Goal: Information Seeking & Learning: Check status

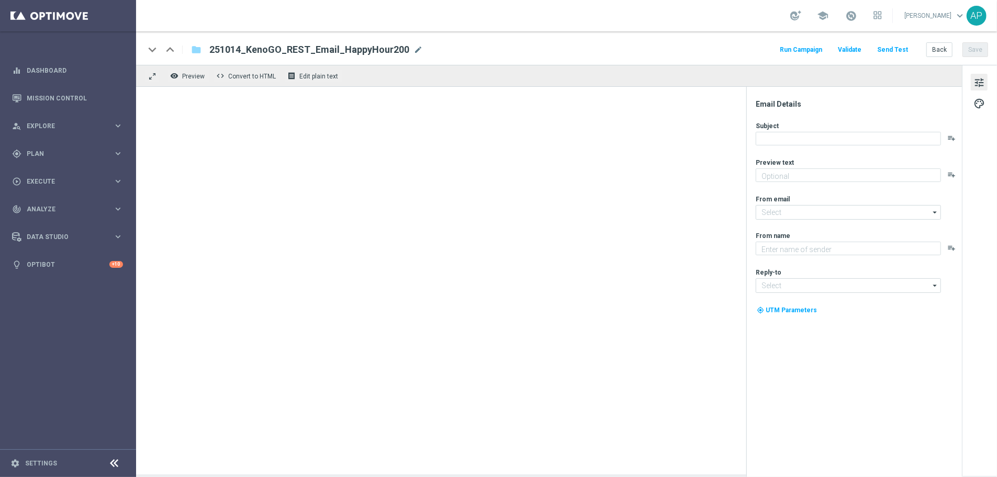
type textarea "Get 50% back in BONUS CASH!"
type textarea "KenoGO"
type input "[EMAIL_ADDRESS][DOMAIN_NAME]"
type textarea "Get 50% back in BONUS CASH!"
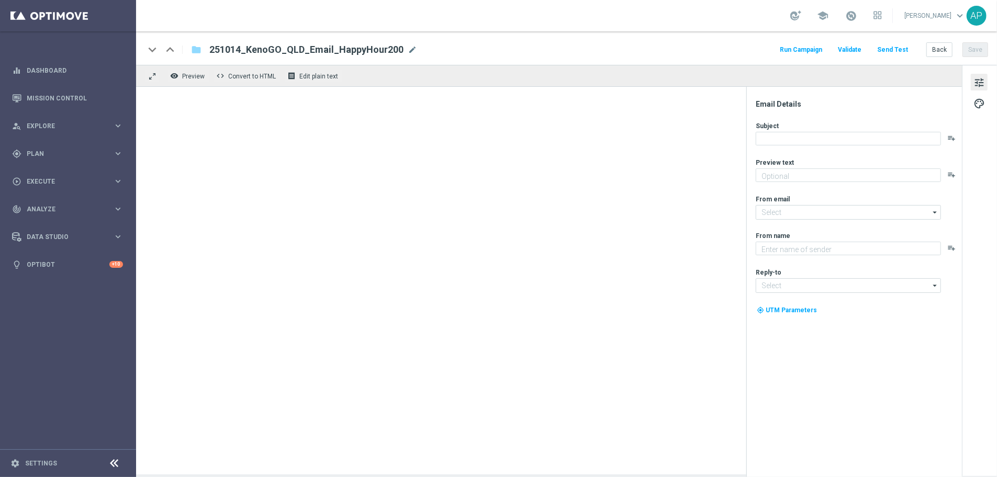
type input "mail@crm.kenogo.com.au"
type textarea "KenoGO"
type input "support@kenogo.com.au"
type textarea "Get 50% back in BONUS CASH!"
type input "mail@crm.kenogo.com.au"
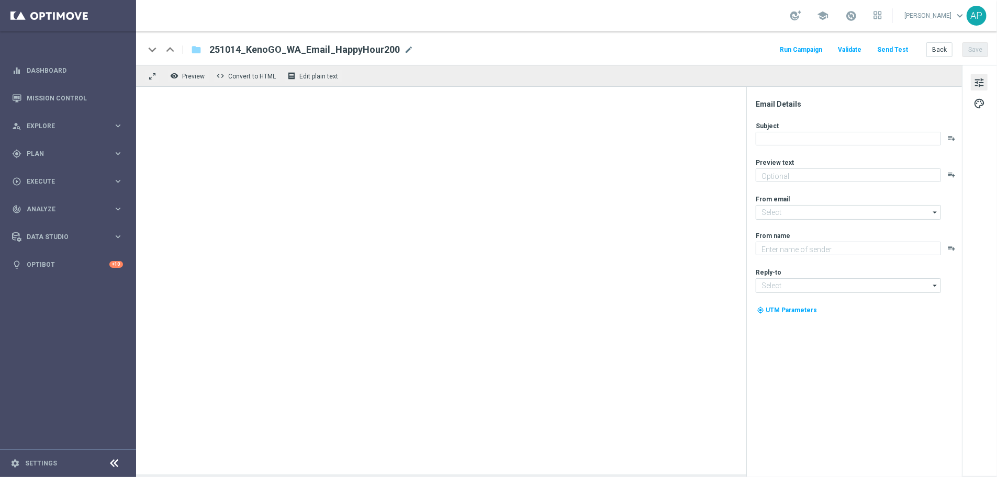
type textarea "KenoGO"
type input "support@kenogo.com.au"
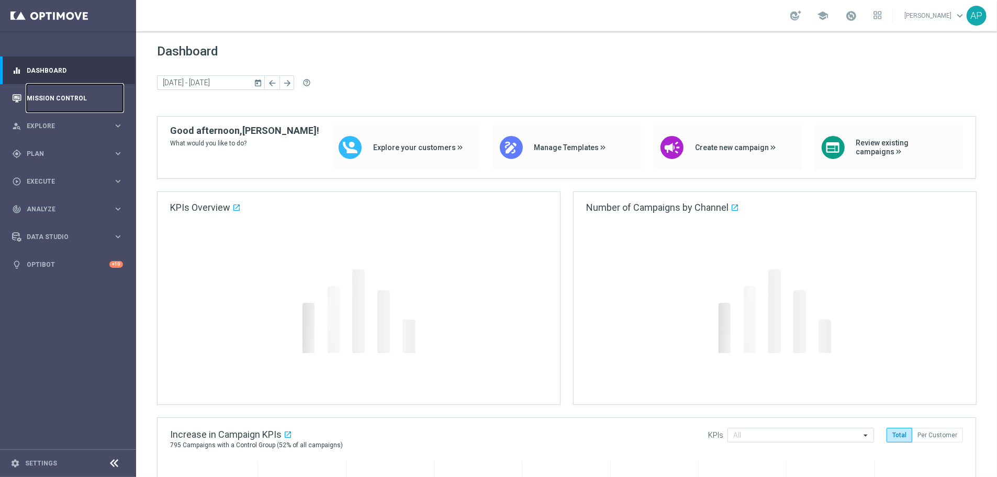
click at [60, 91] on link "Mission Control" at bounding box center [75, 98] width 96 height 28
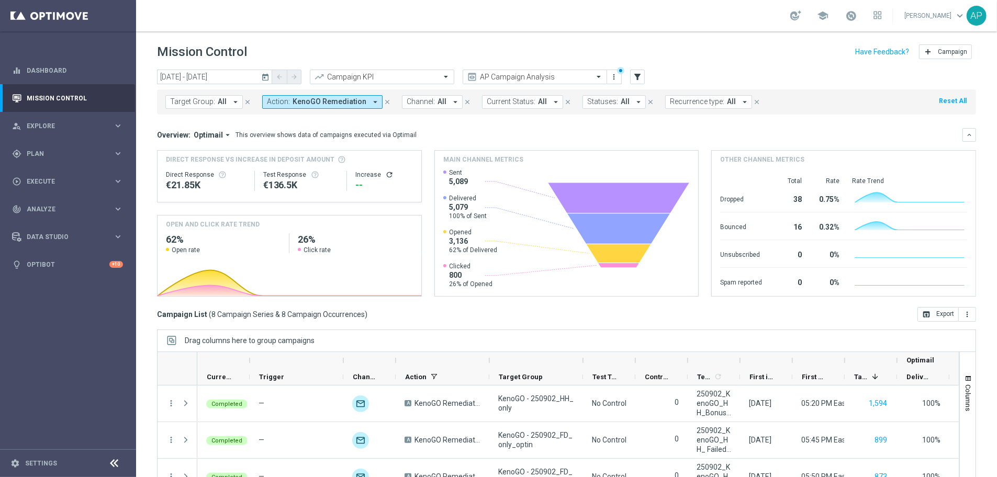
click at [342, 99] on span "KenoGO Remediation" at bounding box center [330, 101] width 74 height 9
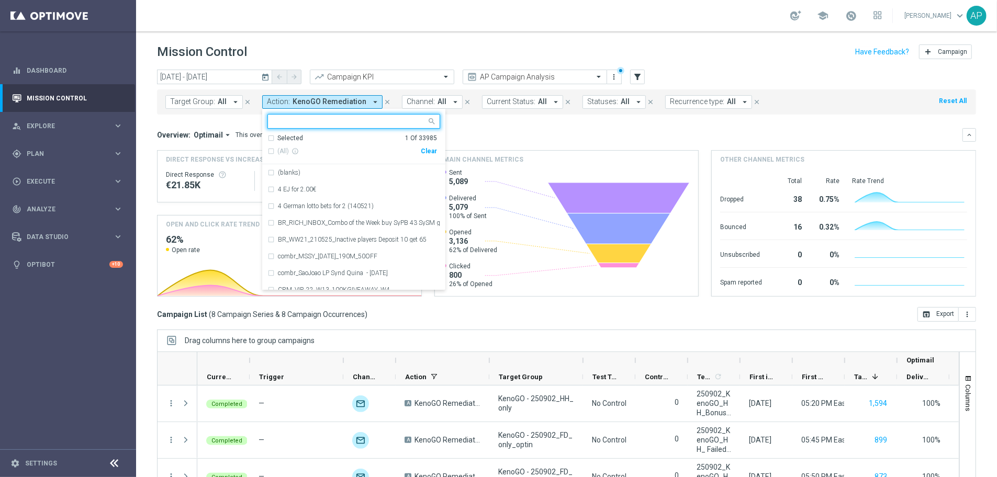
click at [0, 0] on div "Clear" at bounding box center [0, 0] width 0 height 0
click at [336, 118] on input "text" at bounding box center [349, 121] width 153 height 9
click at [302, 143] on div "(All Search Results) Clear" at bounding box center [352, 151] width 170 height 17
click at [302, 150] on span "(All Search Results)" at bounding box center [306, 151] width 58 height 9
type input "kenogo"
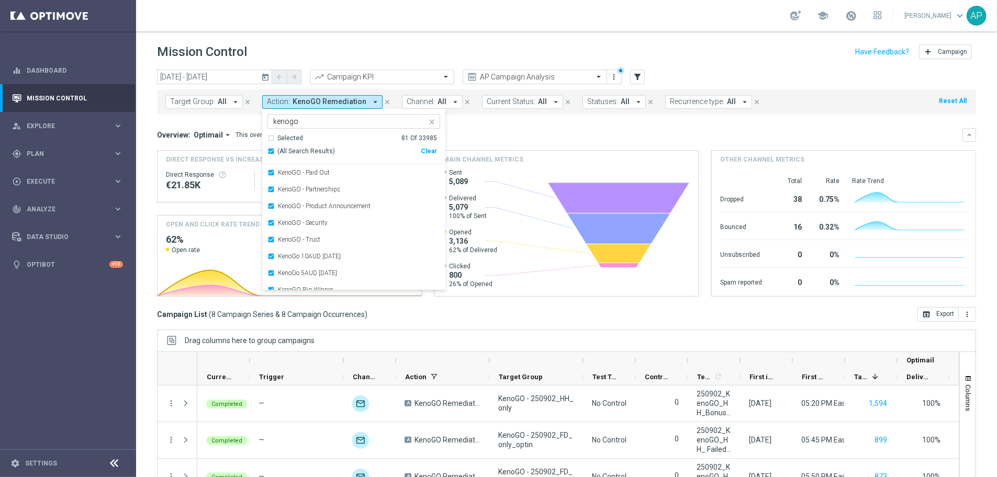
click at [506, 139] on div "Overview: Optimail arrow_drop_down This overview shows data of campaigns execut…" at bounding box center [559, 134] width 805 height 9
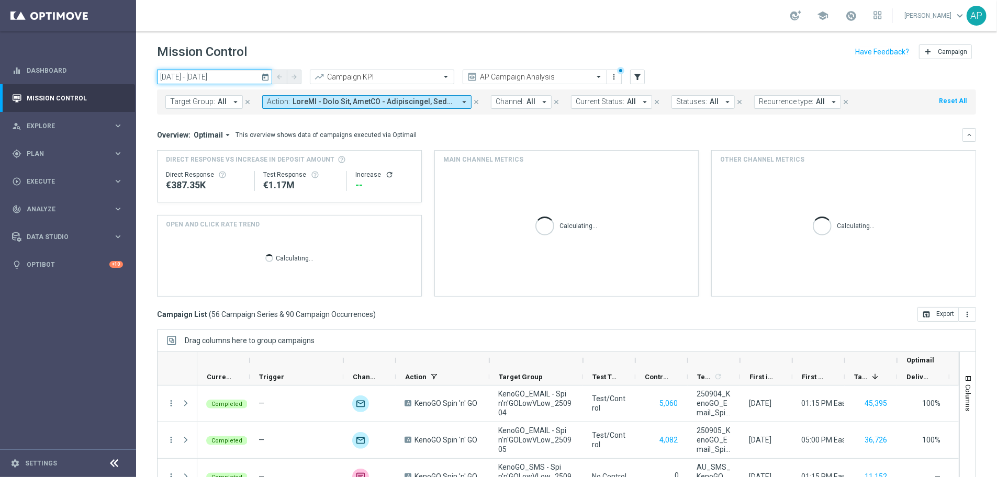
click at [231, 80] on input "01 Sep 2025 - 06 Sep 2025" at bounding box center [214, 77] width 115 height 15
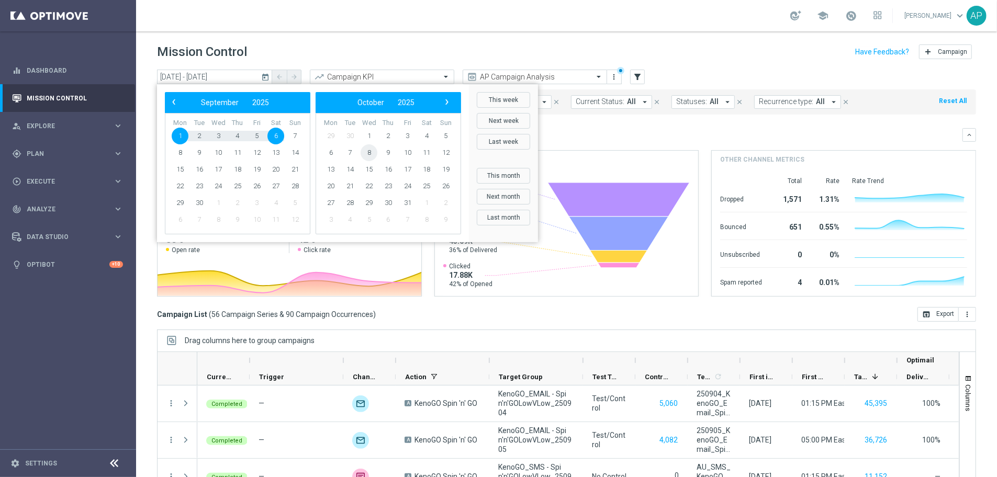
click at [372, 150] on span "8" at bounding box center [369, 152] width 17 height 17
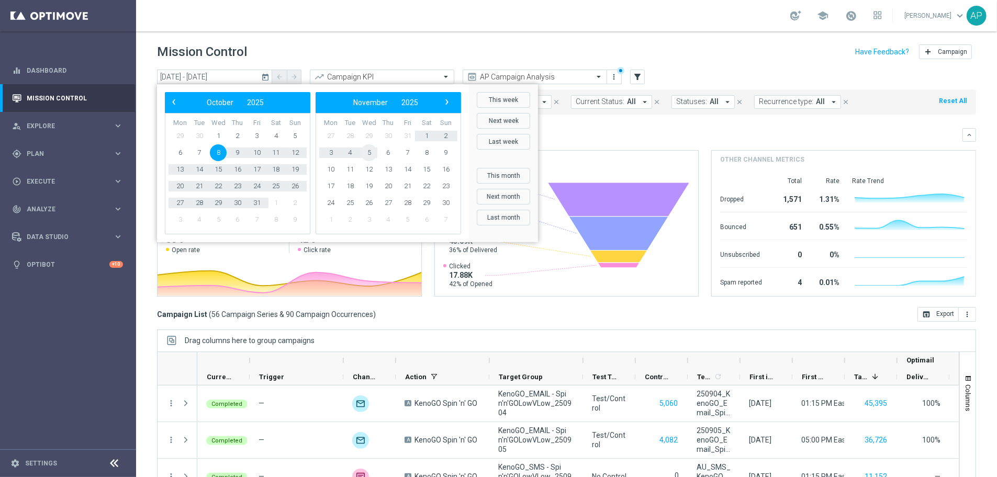
click at [372, 150] on span "5" at bounding box center [369, 152] width 17 height 17
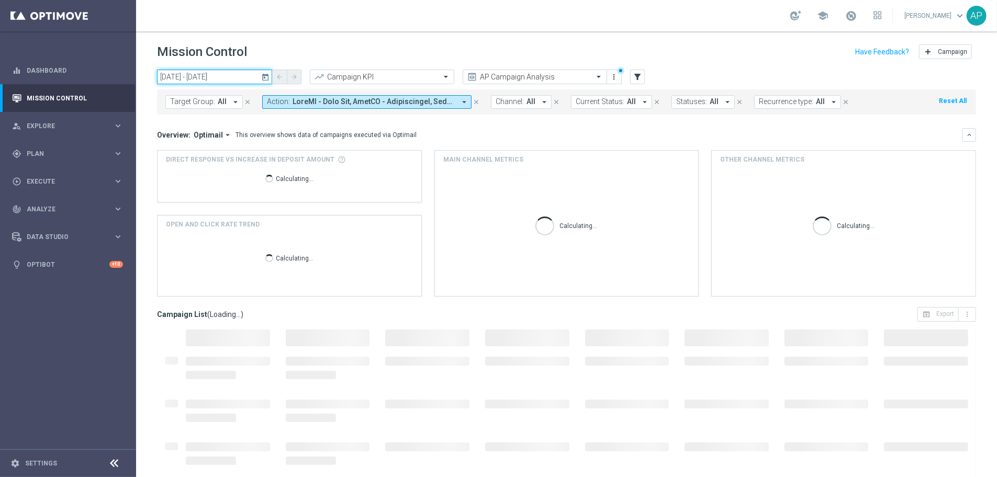
click at [217, 78] on input "08 Oct 2025 - 05 Nov 2025" at bounding box center [214, 77] width 115 height 15
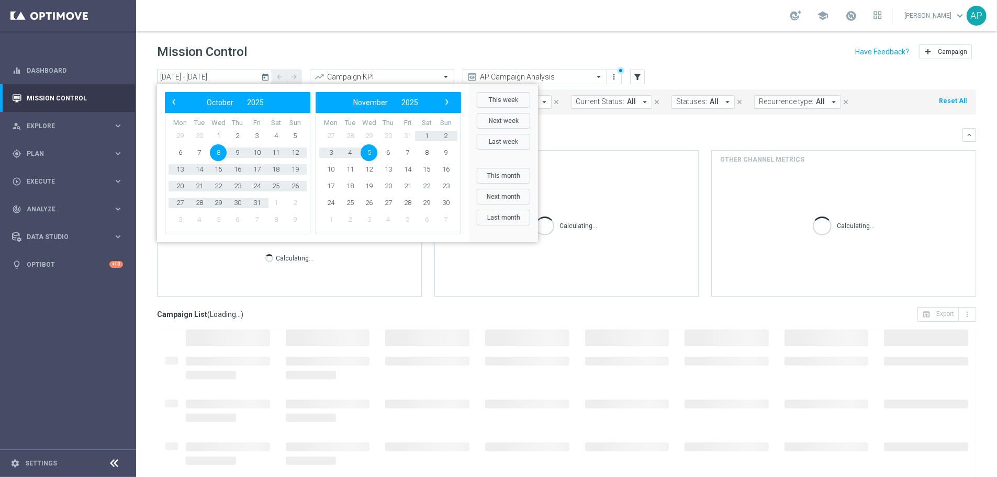
click at [222, 154] on span "8" at bounding box center [218, 152] width 17 height 17
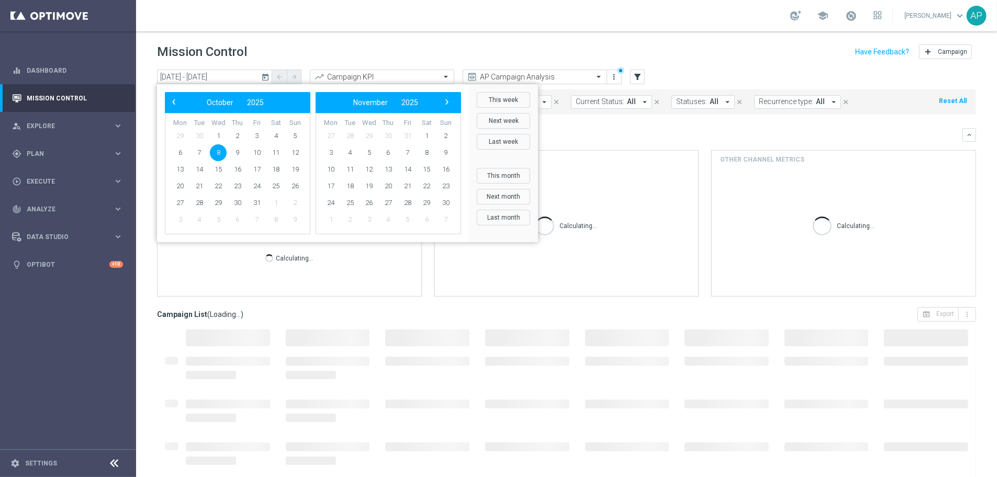
click at [222, 154] on span "8" at bounding box center [218, 152] width 17 height 17
type input "08 Oct 2025 - 08 Oct 2025"
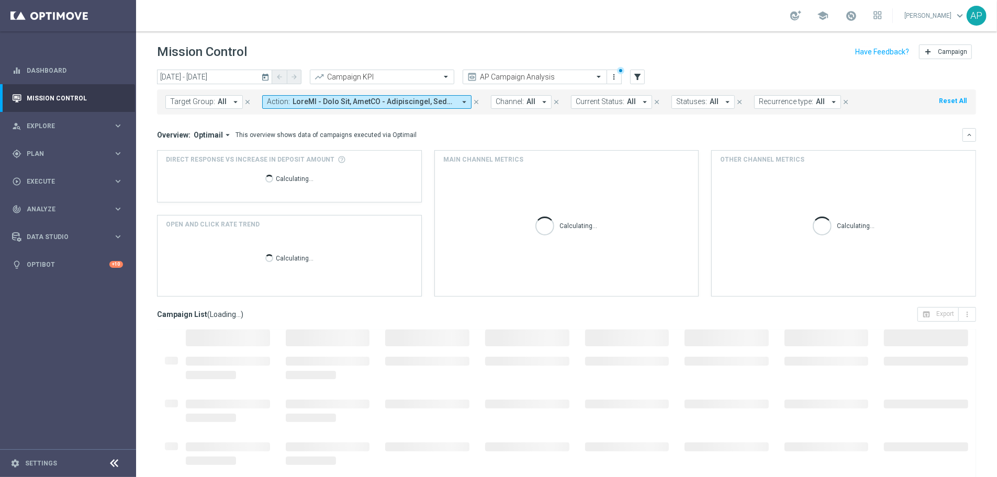
click at [469, 42] on div "Mission Control add Campaign" at bounding box center [566, 52] width 819 height 20
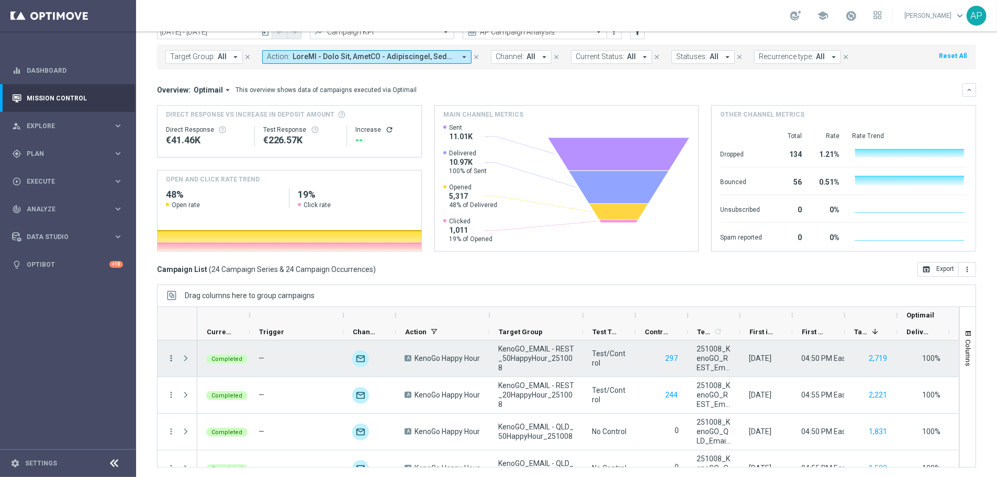
click at [170, 356] on icon "more_vert" at bounding box center [170, 358] width 9 height 9
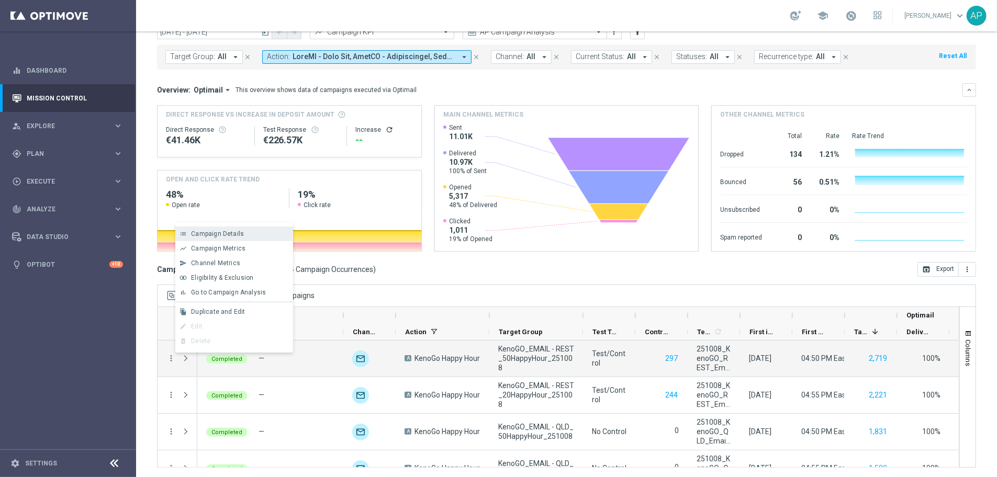
click at [240, 232] on span "Campaign Details" at bounding box center [217, 233] width 53 height 7
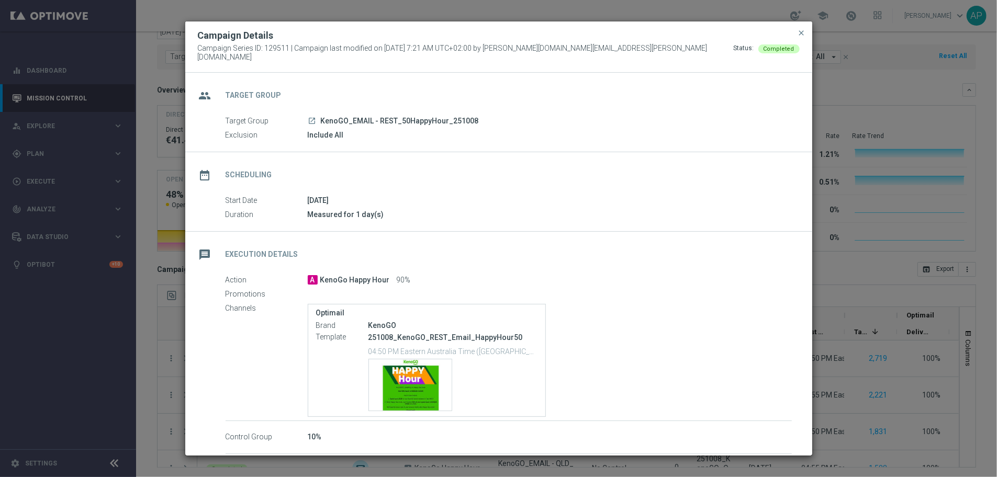
scroll to position [31, 0]
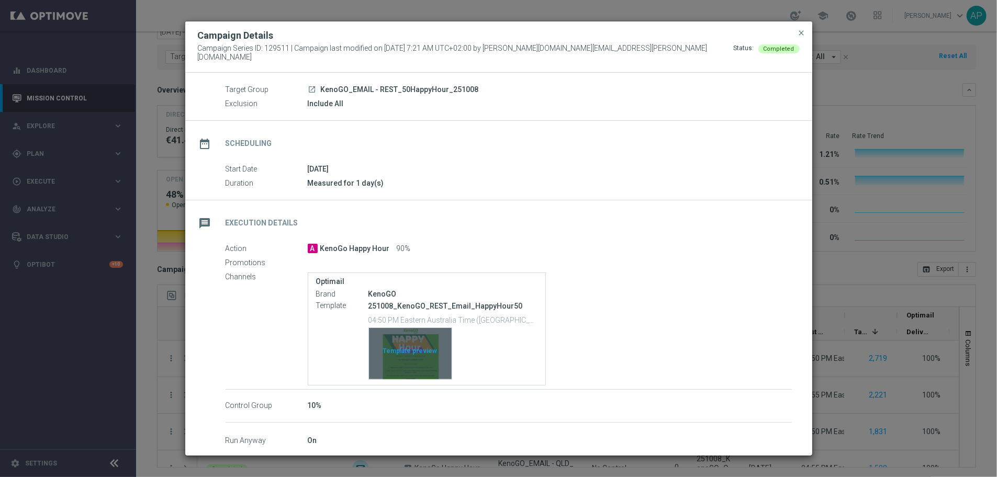
click at [414, 350] on div "Template preview" at bounding box center [410, 353] width 83 height 51
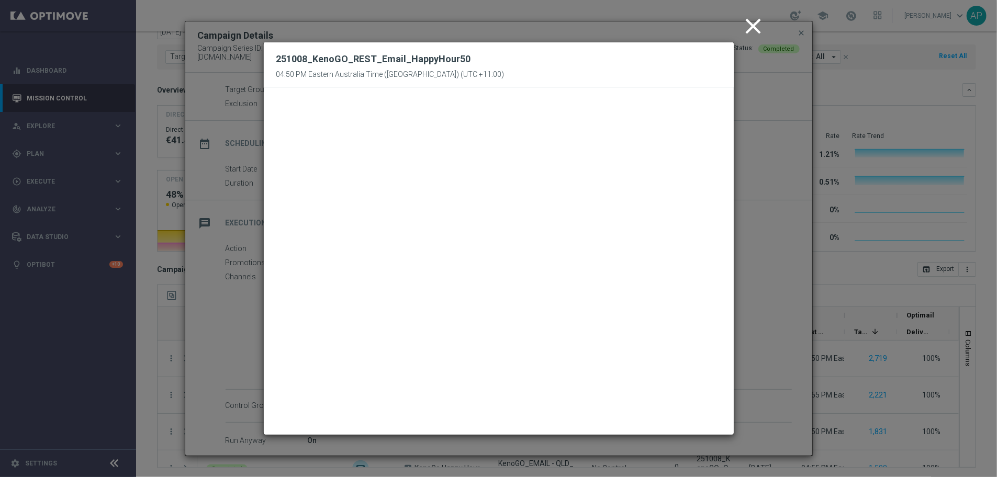
click at [761, 24] on icon "close" at bounding box center [754, 26] width 26 height 26
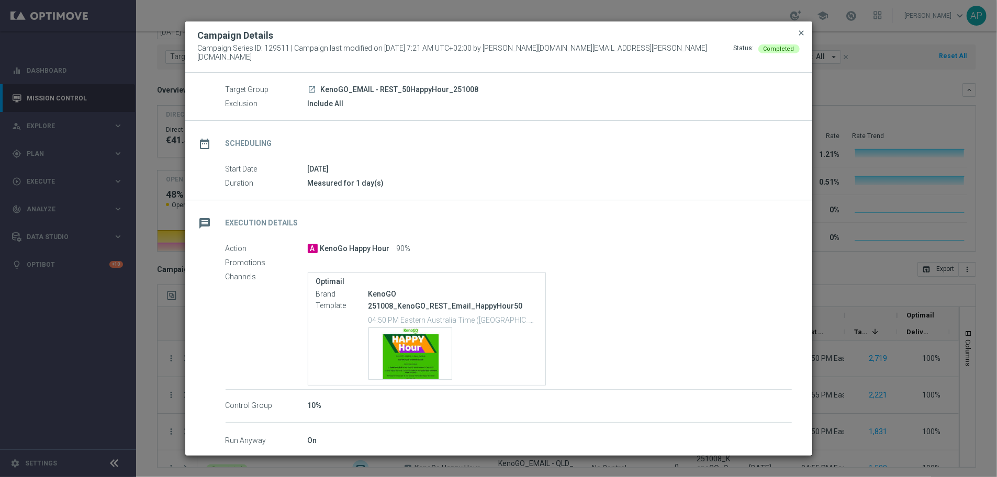
click at [804, 35] on span "close" at bounding box center [802, 33] width 8 height 8
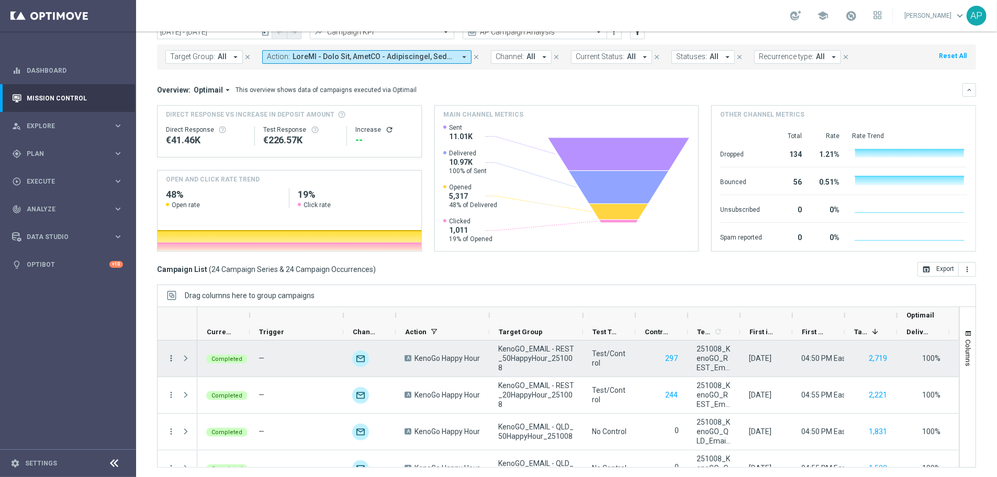
click at [170, 358] on icon "more_vert" at bounding box center [170, 358] width 9 height 9
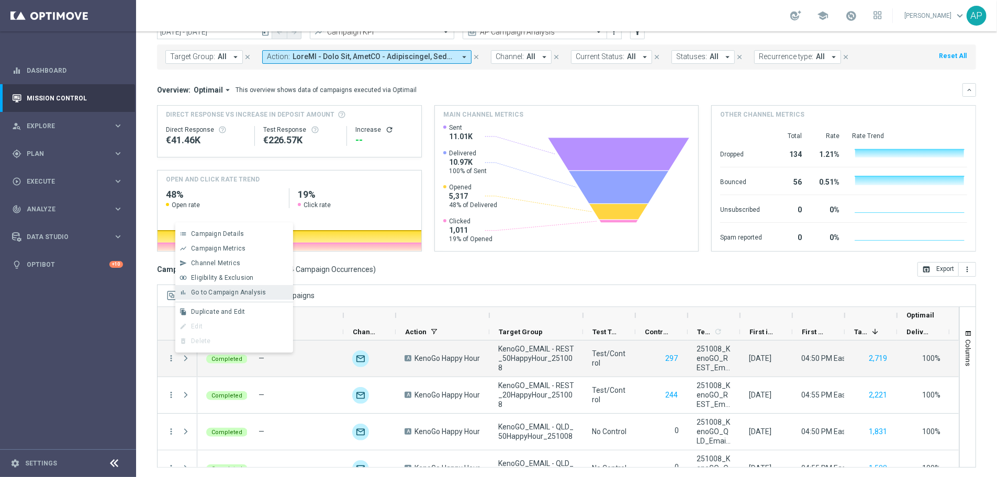
click at [223, 291] on span "Go to Campaign Analysis" at bounding box center [228, 292] width 75 height 7
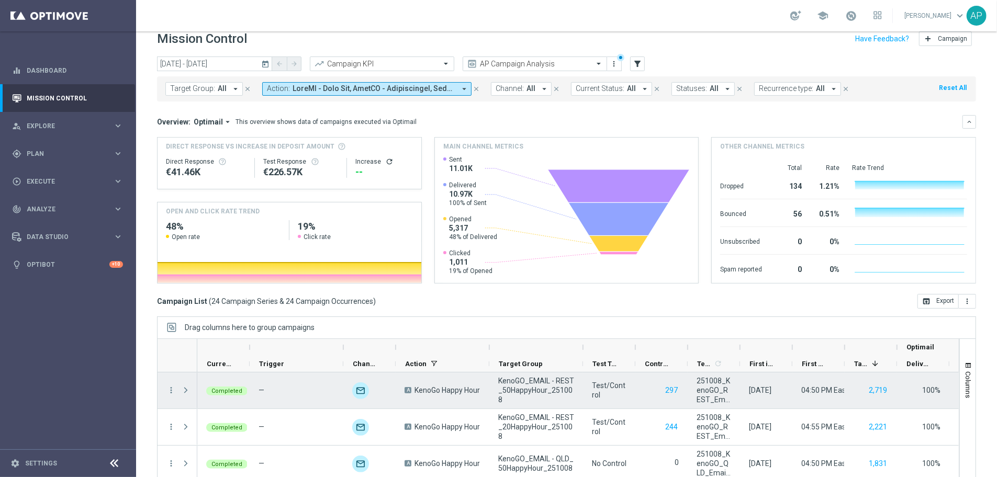
scroll to position [45, 0]
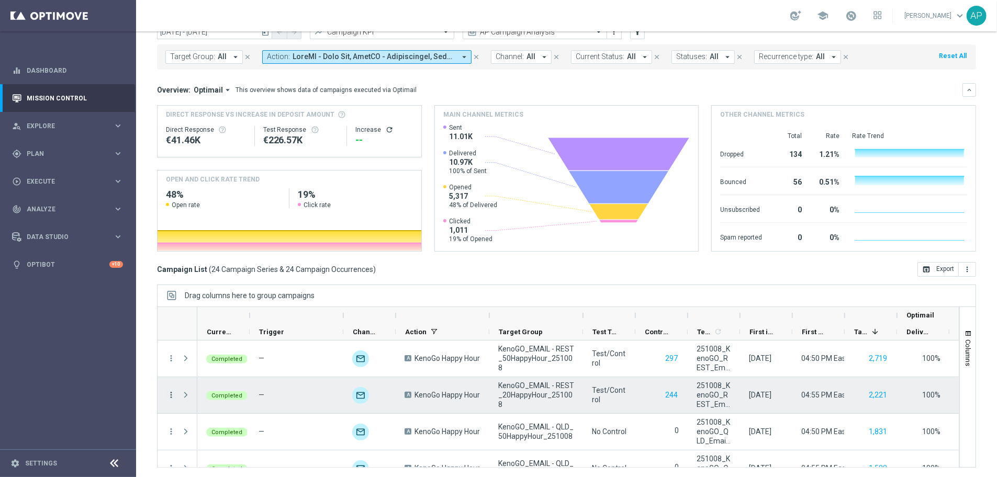
click at [168, 395] on icon "more_vert" at bounding box center [170, 394] width 9 height 9
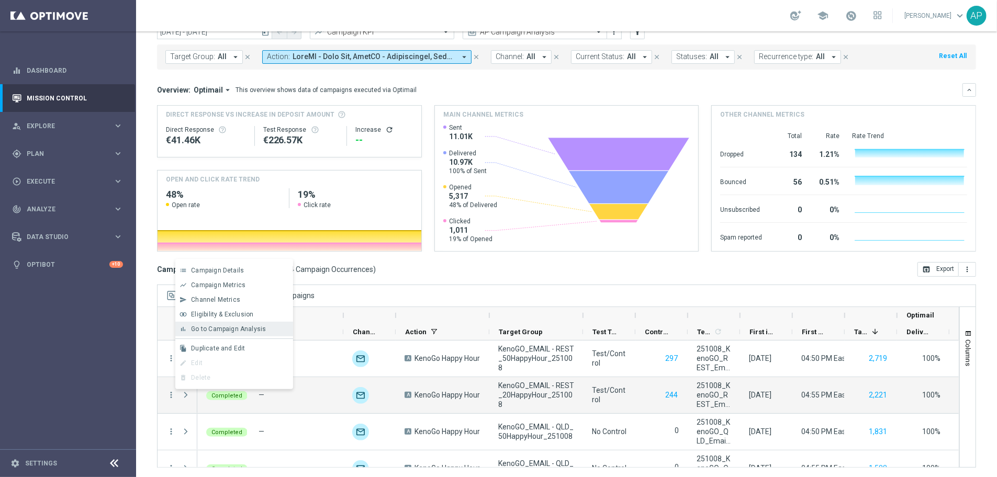
click at [215, 333] on div "Go to Campaign Analysis" at bounding box center [239, 329] width 97 height 7
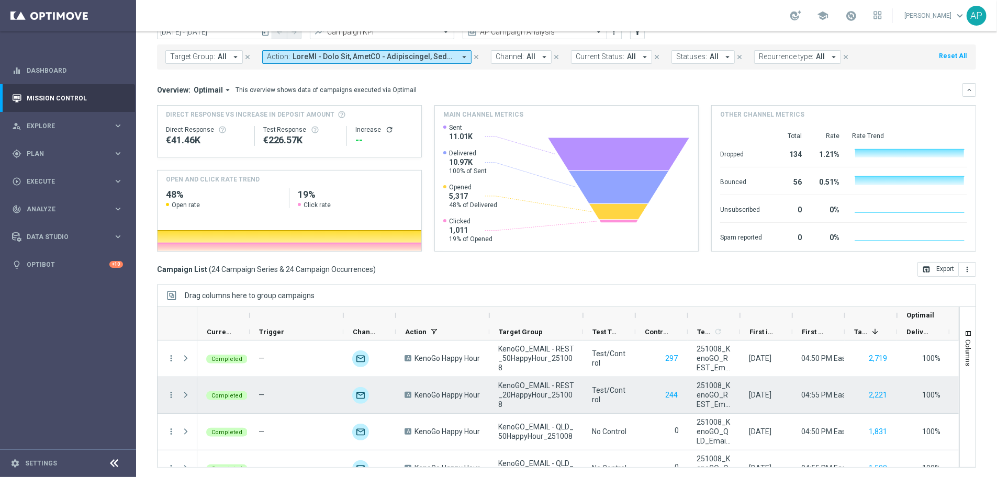
scroll to position [42, 0]
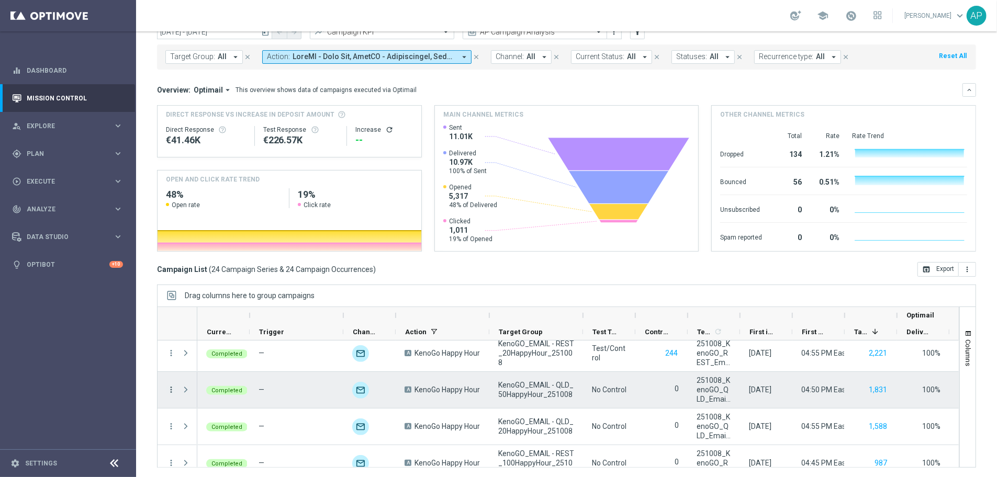
click at [172, 389] on icon "more_vert" at bounding box center [170, 389] width 9 height 9
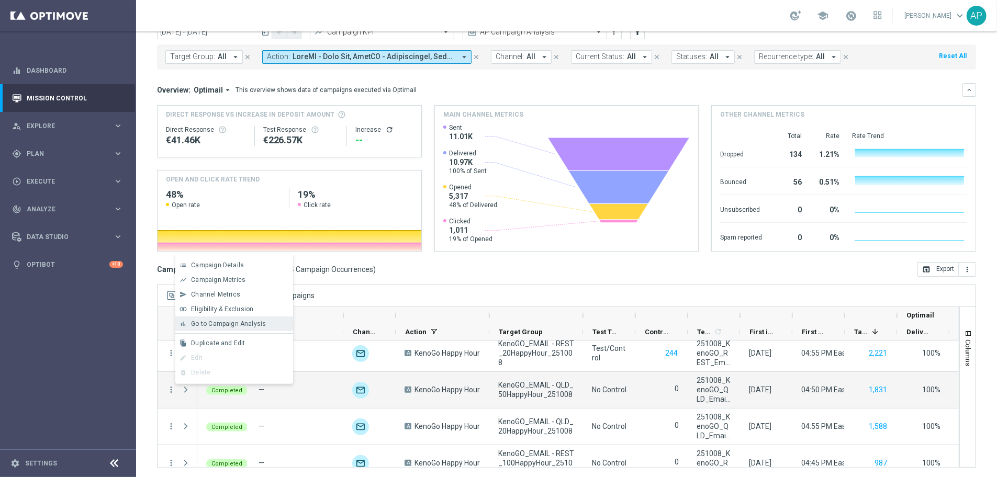
click at [240, 318] on div "bar_chart Go to Campaign Analysis" at bounding box center [234, 324] width 118 height 15
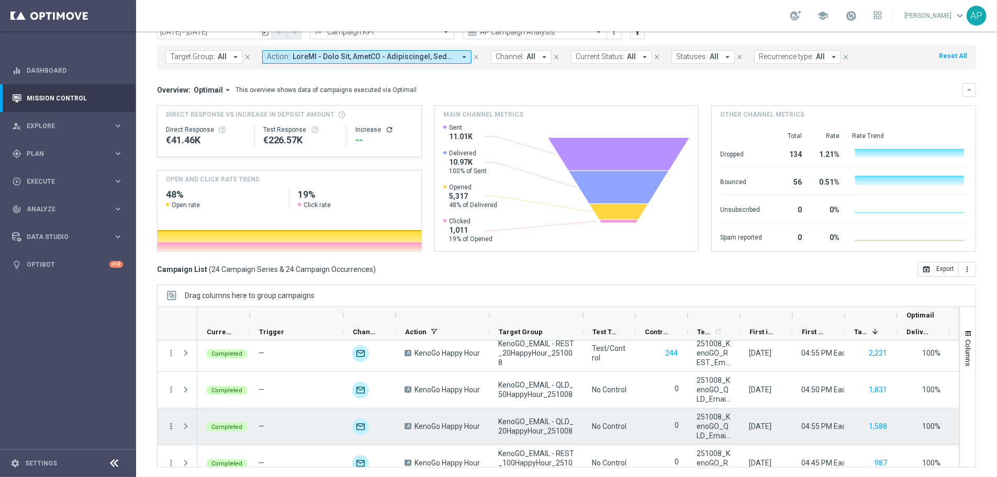
click at [170, 425] on icon "more_vert" at bounding box center [170, 426] width 9 height 9
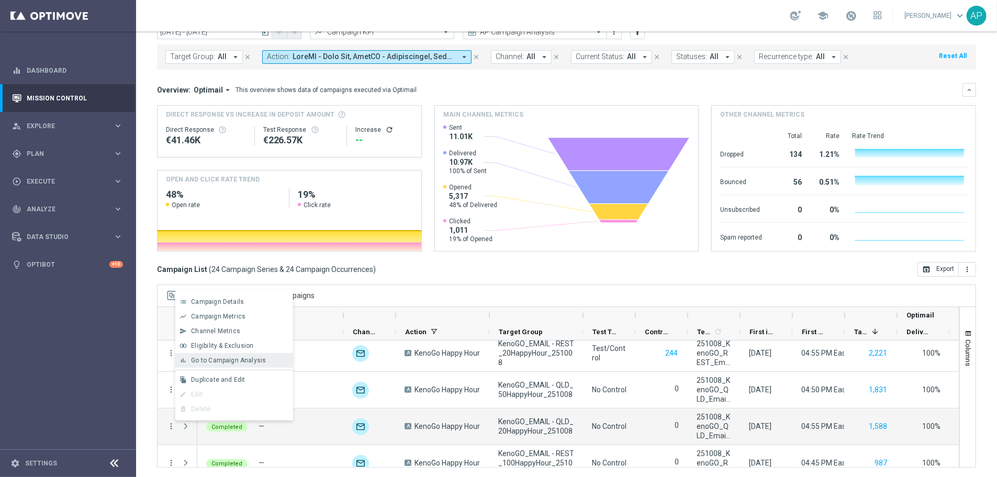
click at [238, 357] on span "Go to Campaign Analysis" at bounding box center [228, 360] width 75 height 7
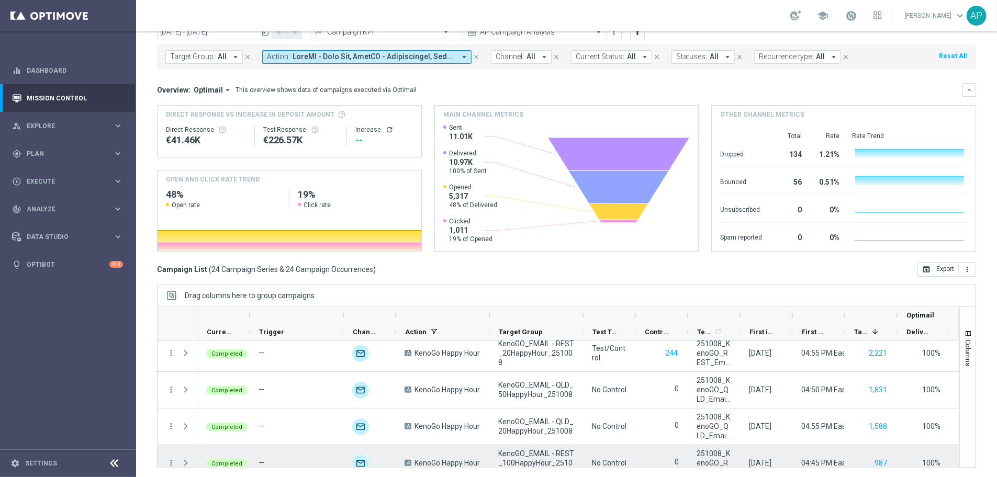
scroll to position [100, 0]
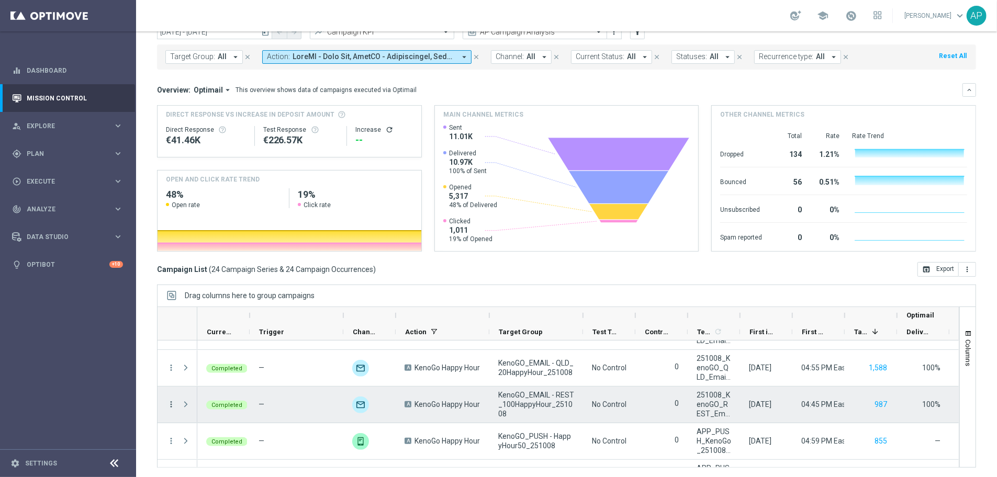
click at [172, 402] on icon "more_vert" at bounding box center [170, 404] width 9 height 9
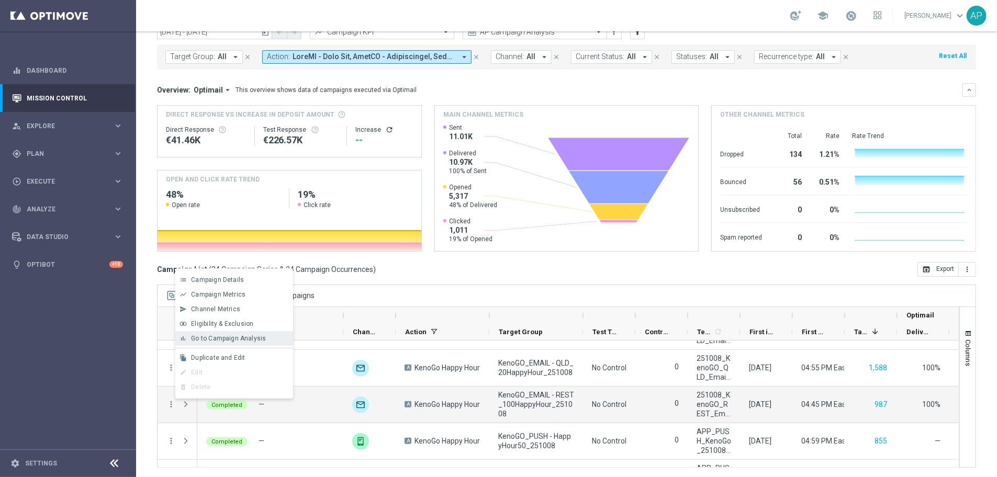
click at [223, 337] on span "Go to Campaign Analysis" at bounding box center [228, 338] width 75 height 7
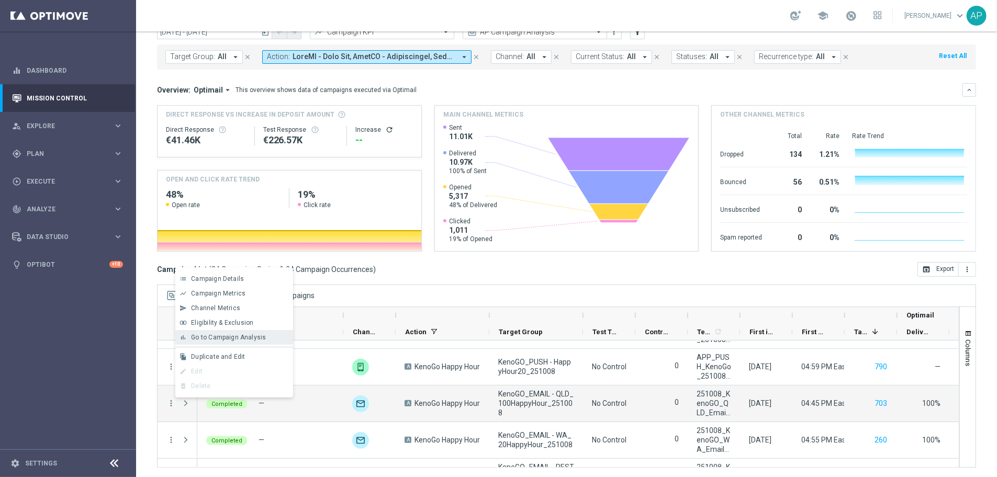
click at [248, 331] on div "bar_chart Go to Campaign Analysis" at bounding box center [234, 337] width 118 height 15
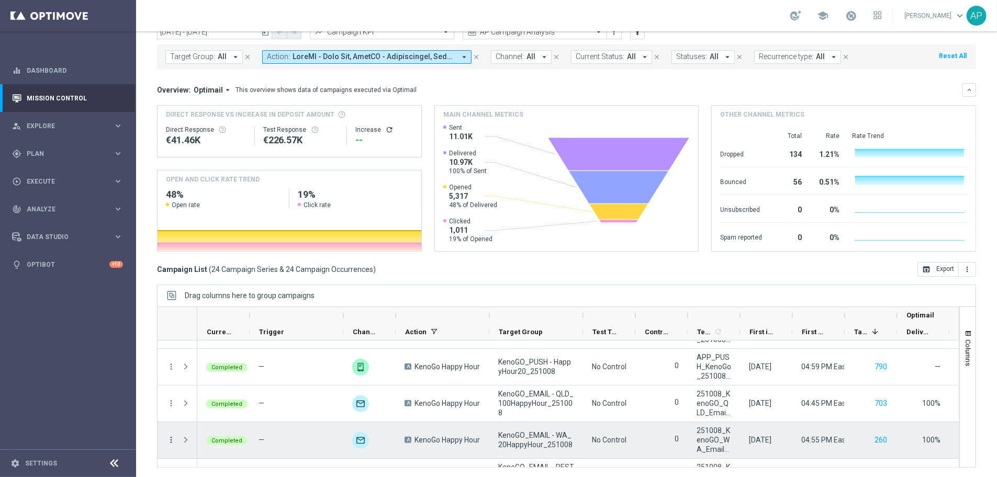
click at [172, 438] on icon "more_vert" at bounding box center [170, 439] width 9 height 9
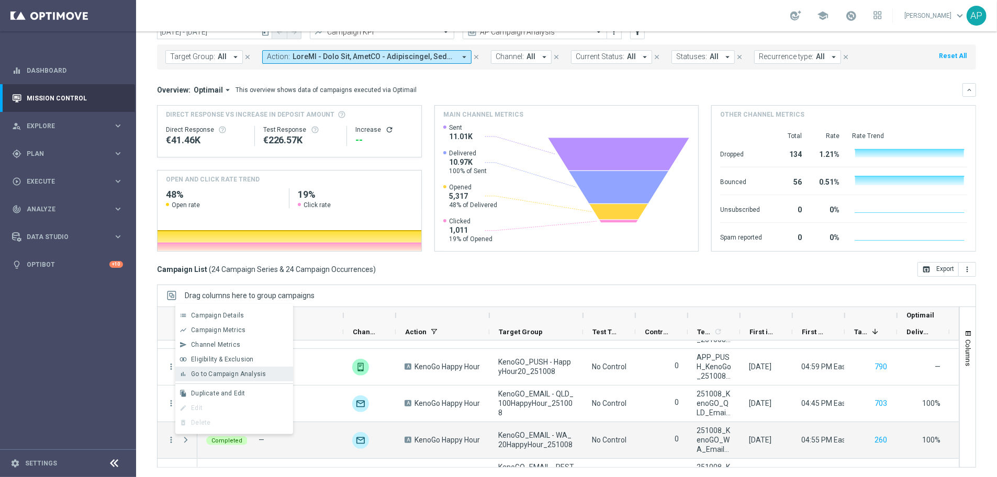
click at [240, 375] on span "Go to Campaign Analysis" at bounding box center [228, 374] width 75 height 7
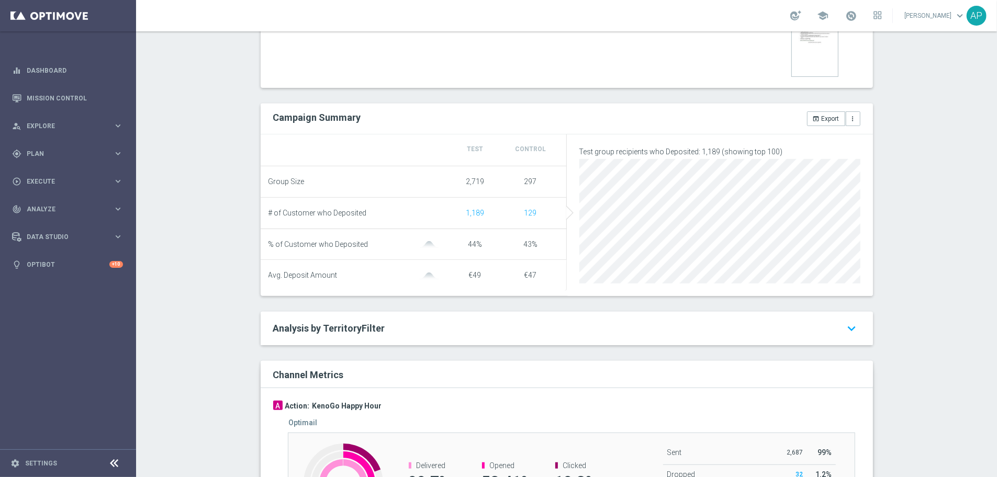
scroll to position [441, 0]
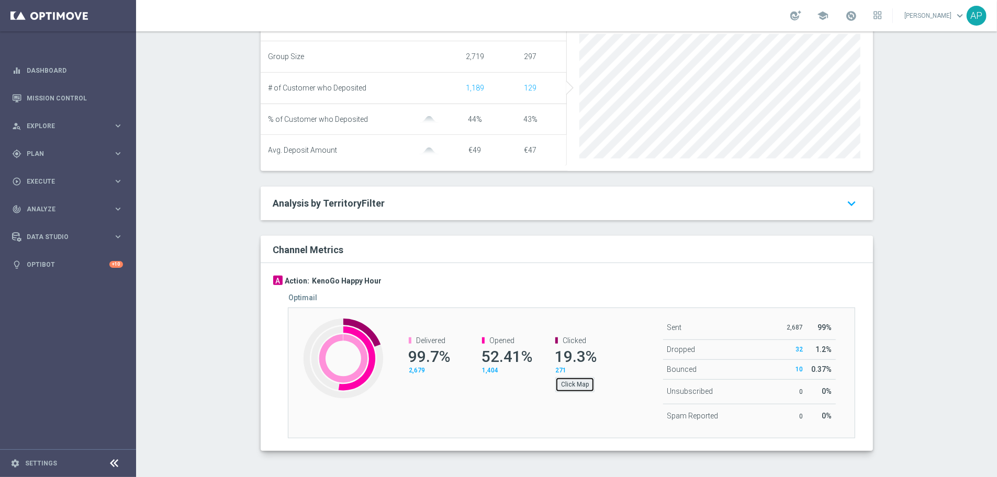
click at [585, 387] on button "Click Map" at bounding box center [574, 384] width 39 height 15
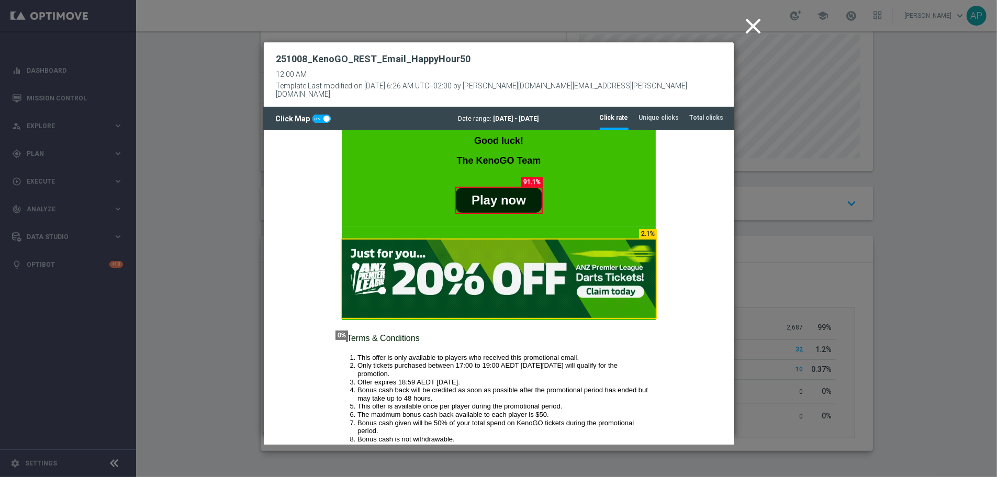
scroll to position [296, 0]
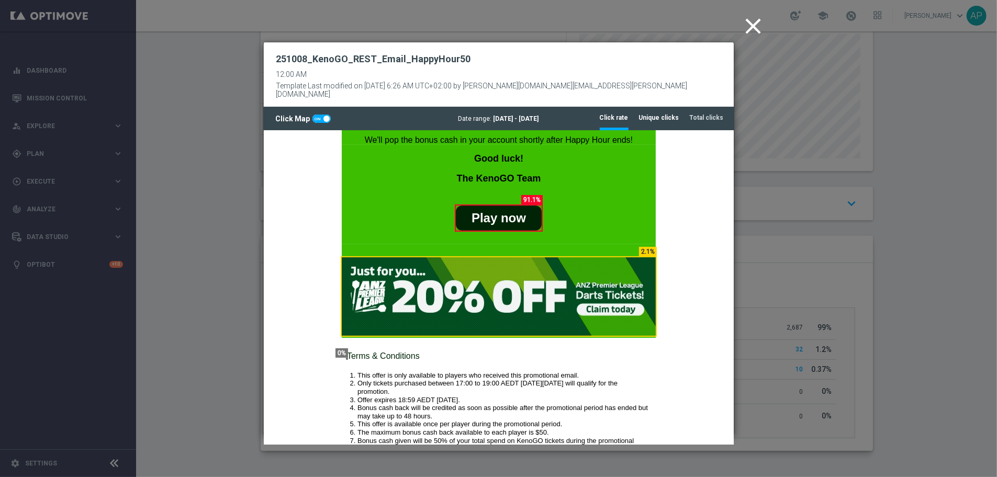
click at [663, 114] on tab-header "Unique clicks" at bounding box center [659, 118] width 40 height 9
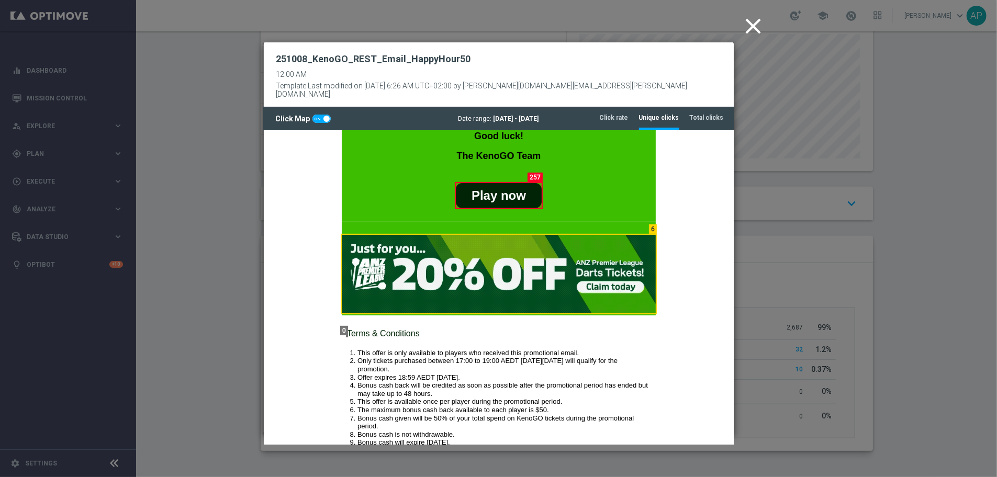
scroll to position [335, 0]
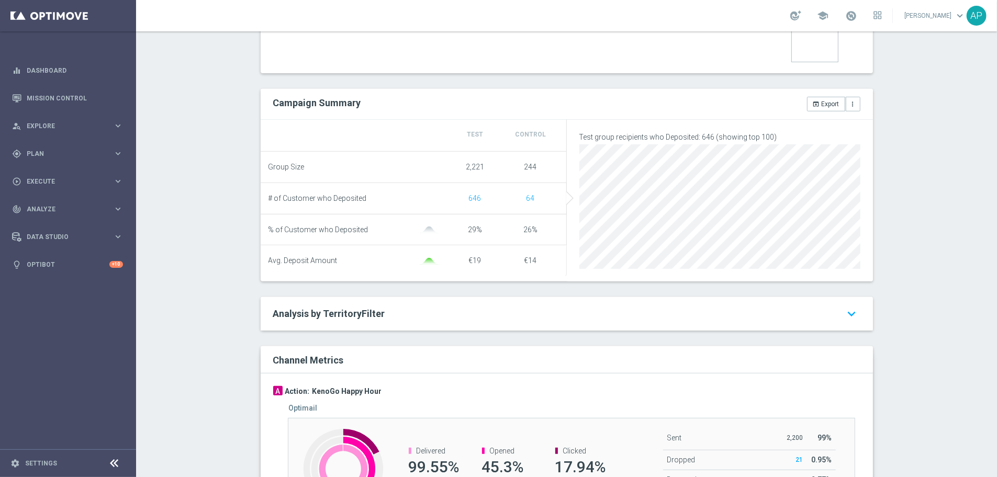
scroll to position [441, 0]
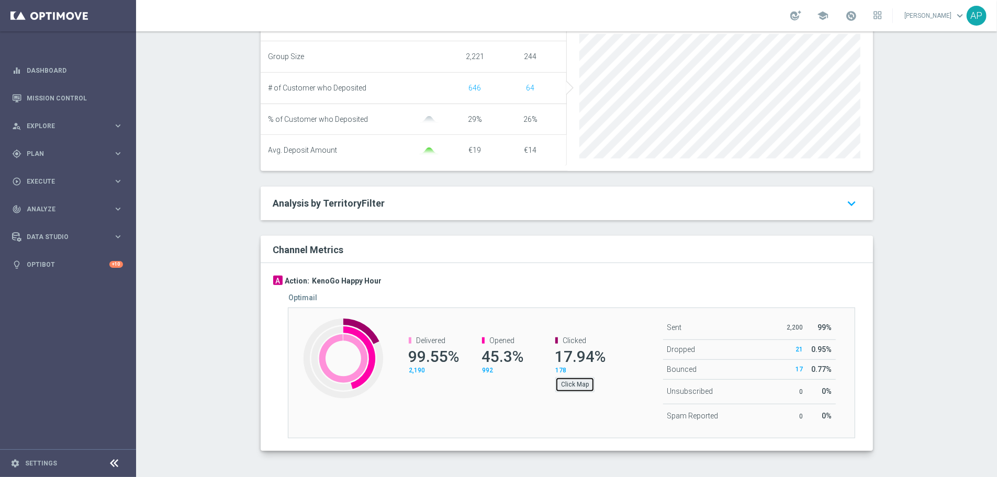
click at [568, 386] on button "Click Map" at bounding box center [574, 384] width 39 height 15
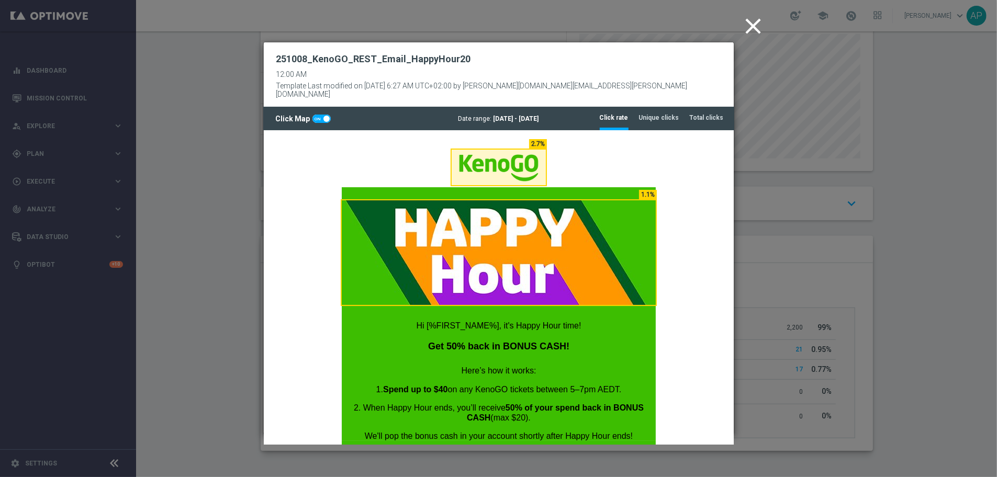
scroll to position [0, 0]
click at [656, 114] on tab-header "Unique clicks" at bounding box center [659, 118] width 40 height 9
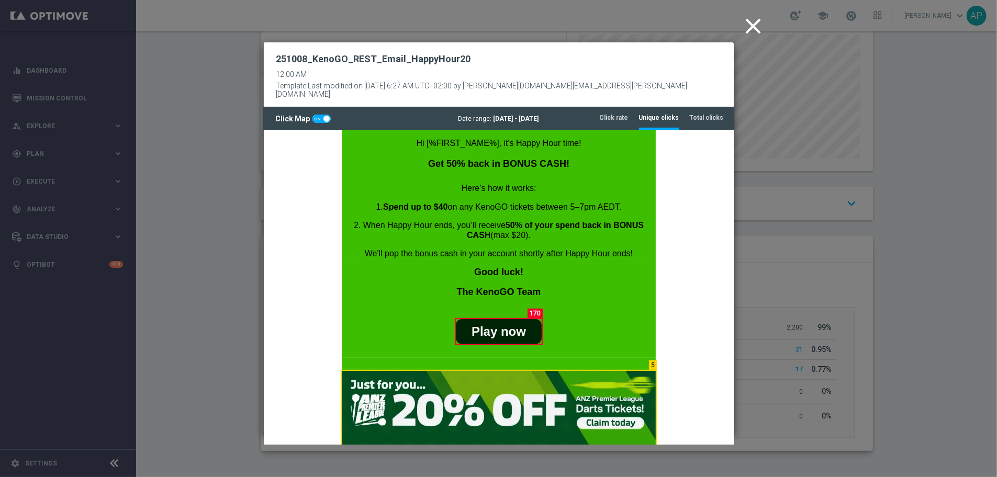
scroll to position [272, 0]
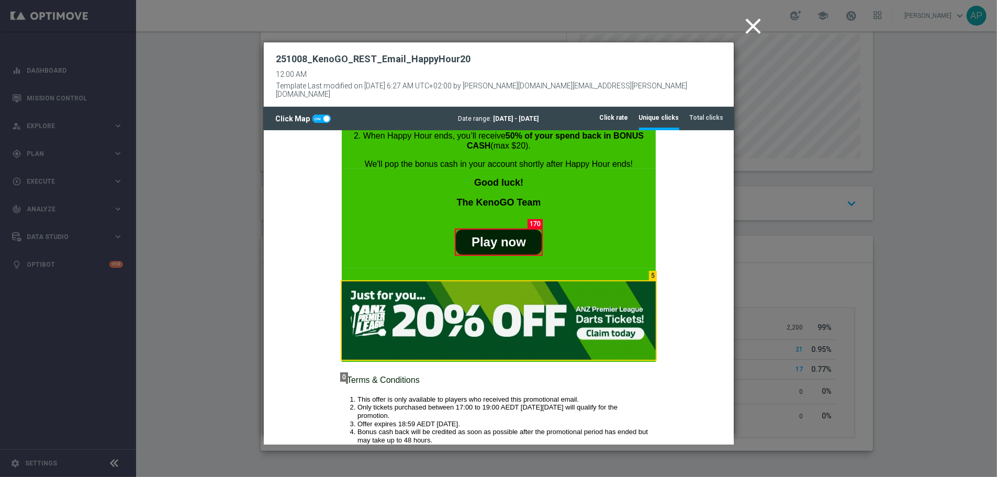
click at [612, 118] on li "Click rate" at bounding box center [614, 118] width 29 height 22
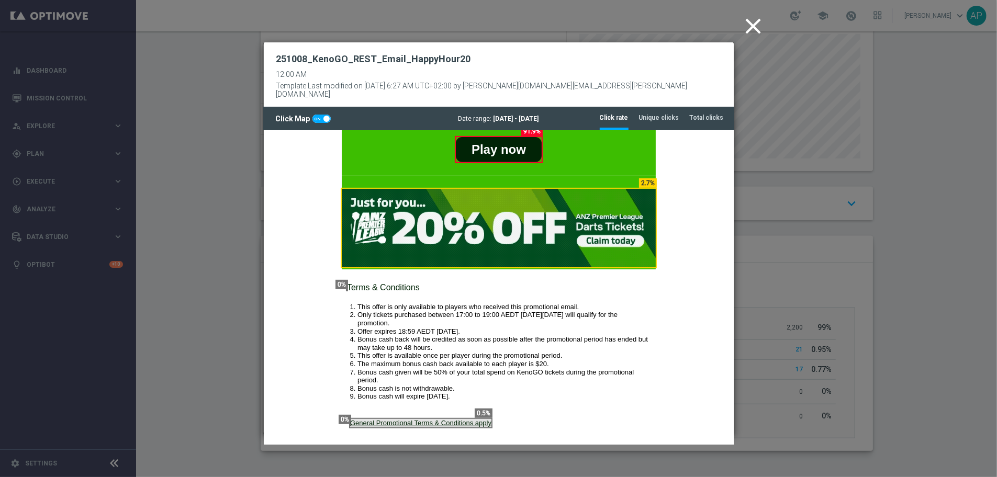
scroll to position [346, 0]
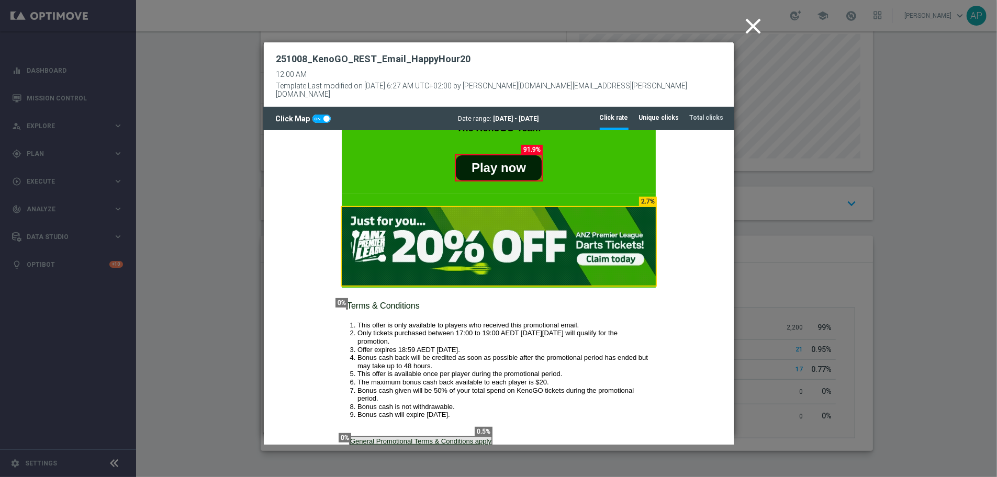
click at [665, 114] on tab-header "Unique clicks" at bounding box center [659, 118] width 40 height 9
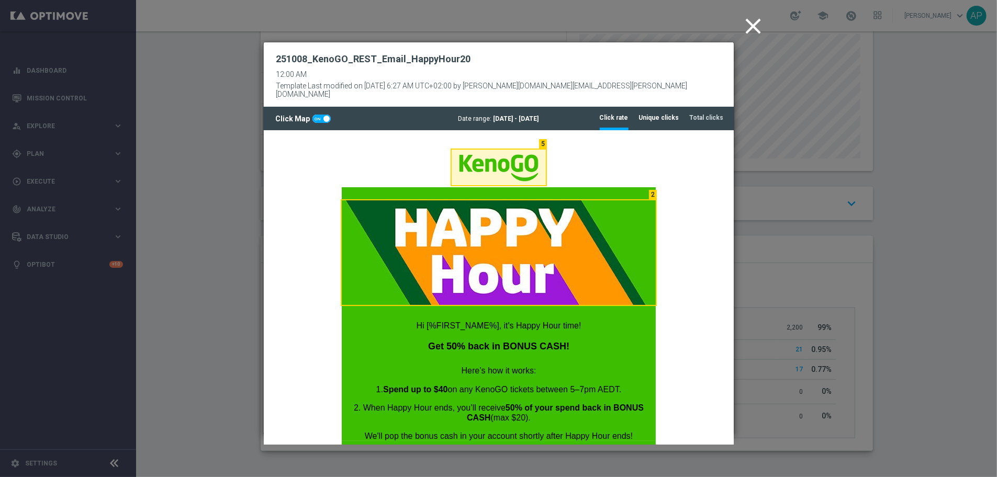
scroll to position [0, 0]
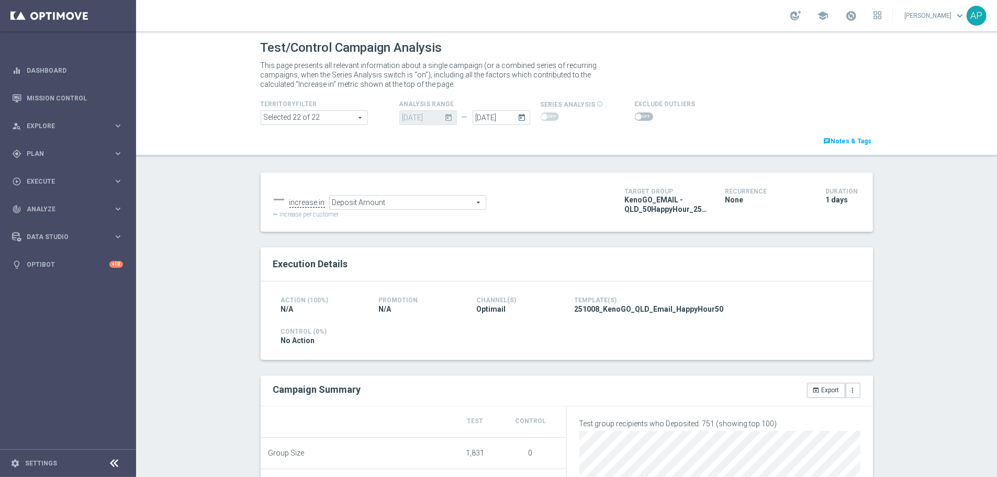
scroll to position [400, 0]
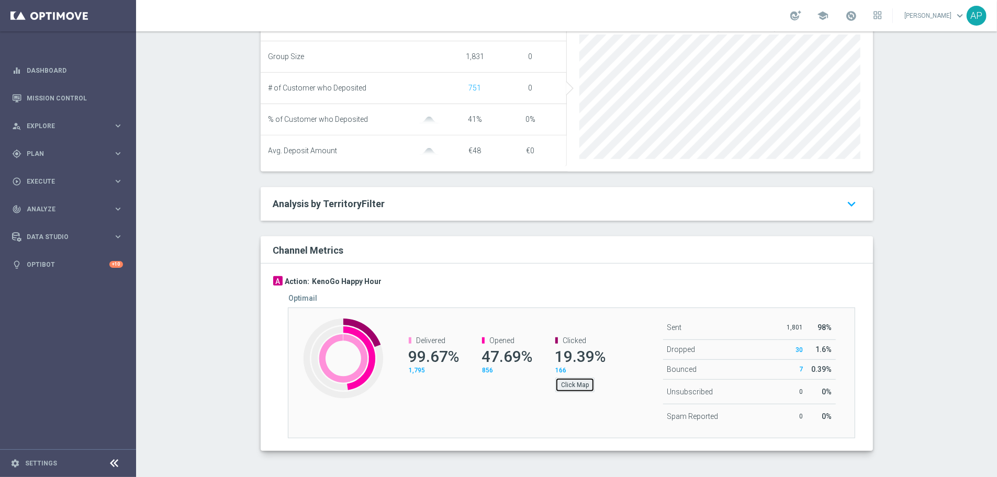
click at [567, 357] on button "Click Map" at bounding box center [574, 385] width 39 height 15
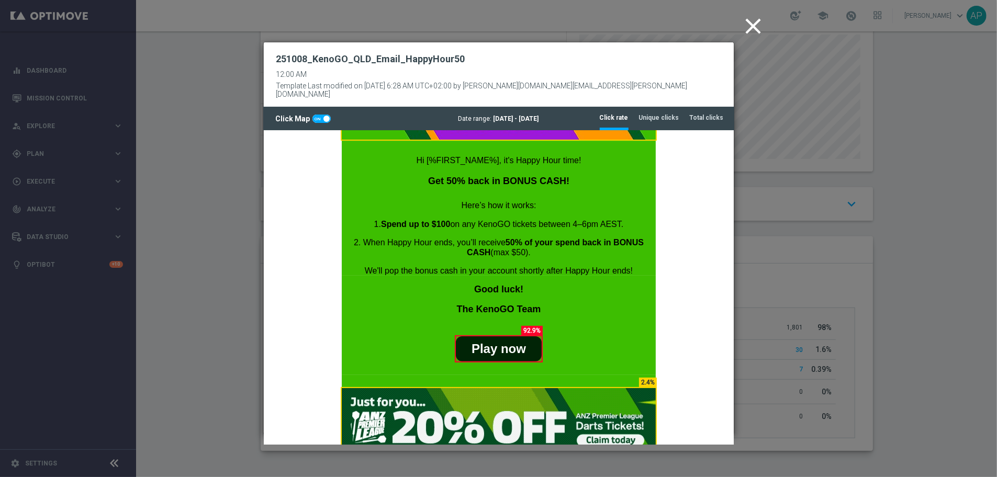
scroll to position [286, 0]
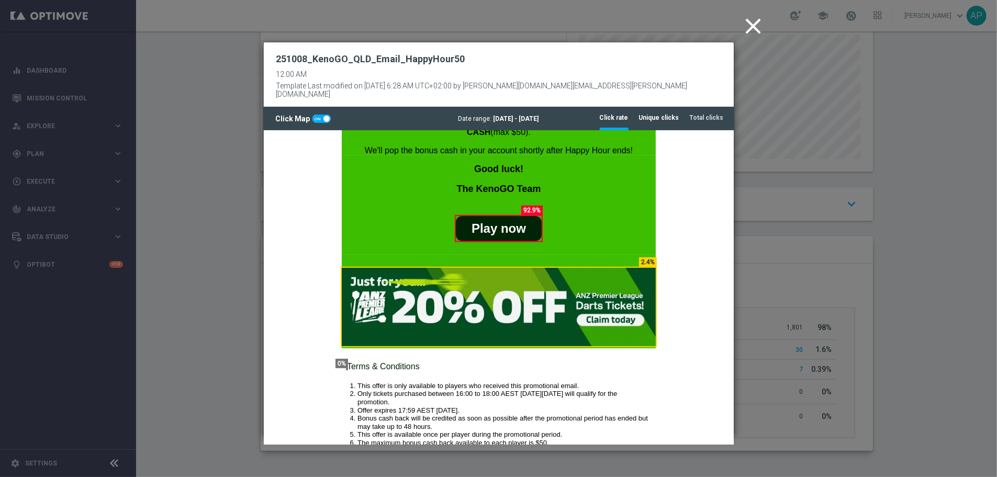
click at [667, 107] on li "Unique clicks" at bounding box center [659, 118] width 40 height 22
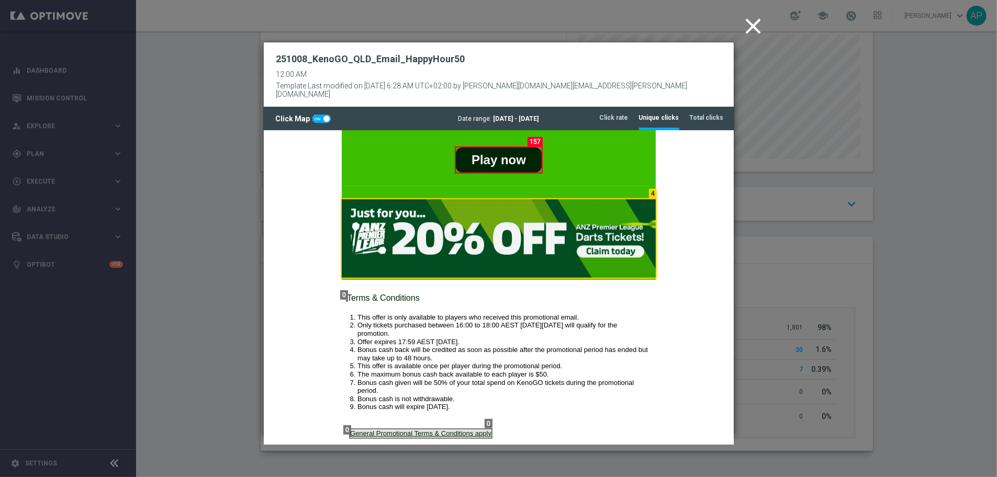
scroll to position [319, 0]
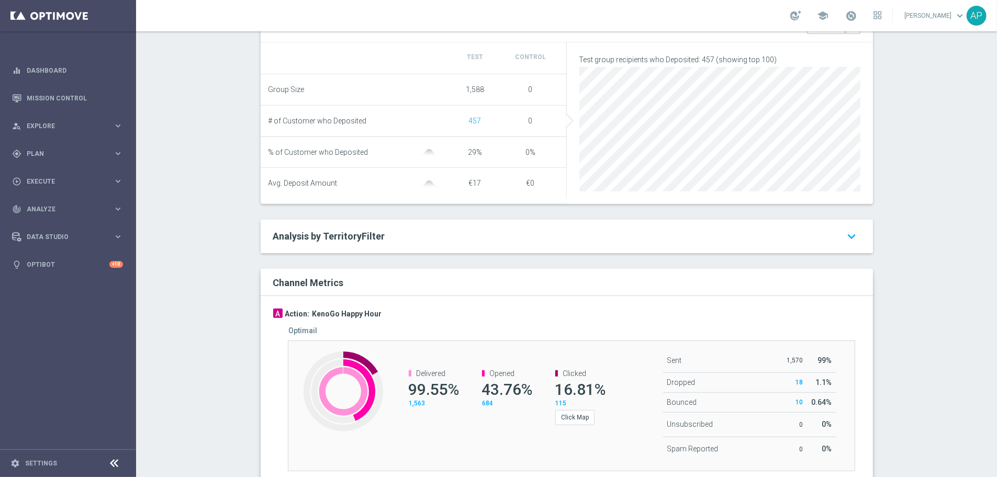
scroll to position [441, 0]
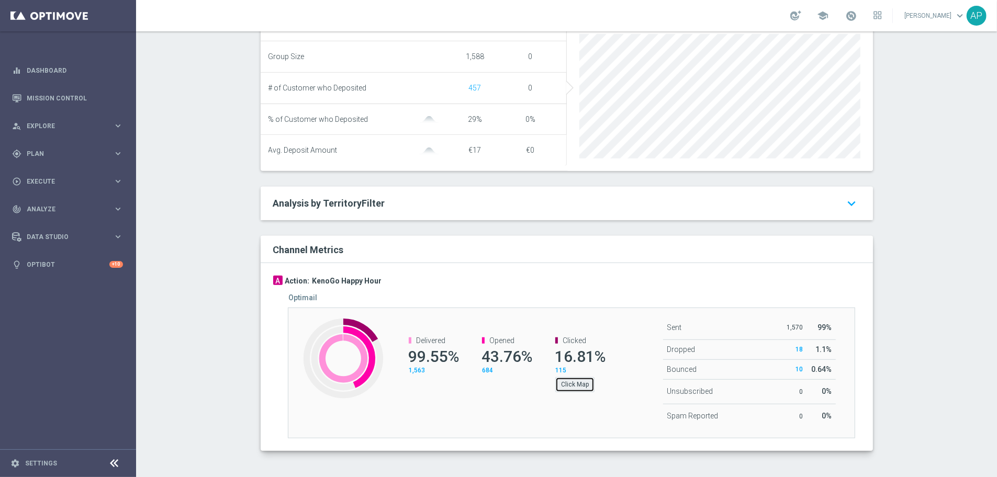
click at [574, 357] on button "Click Map" at bounding box center [574, 384] width 39 height 15
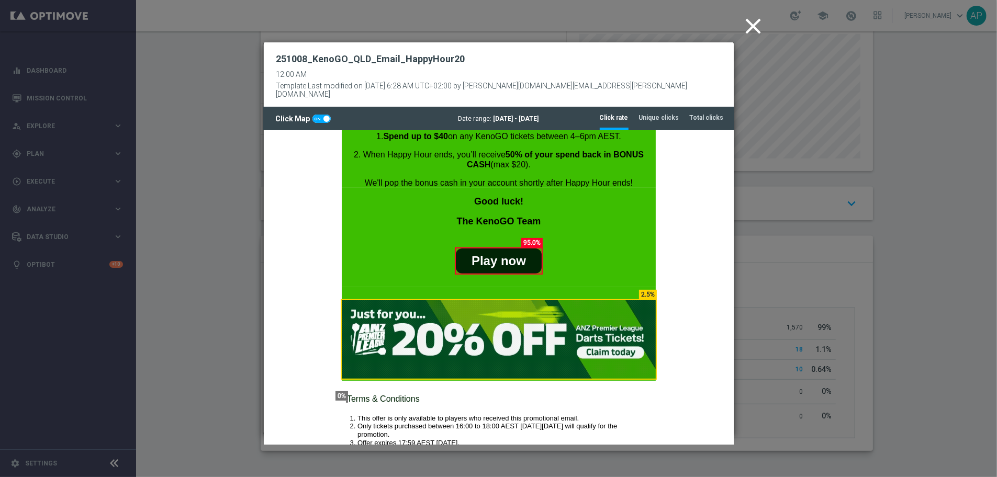
scroll to position [388, 0]
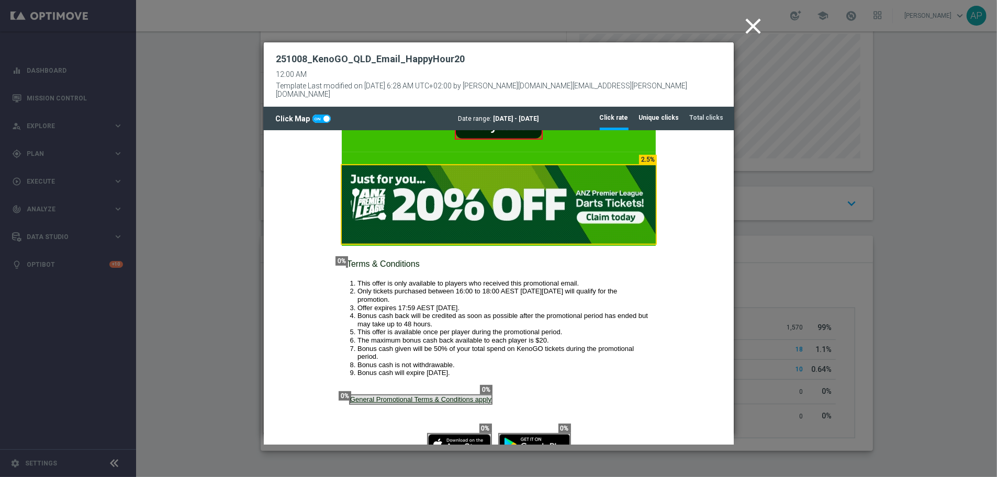
click at [663, 115] on li "Unique clicks" at bounding box center [659, 118] width 40 height 22
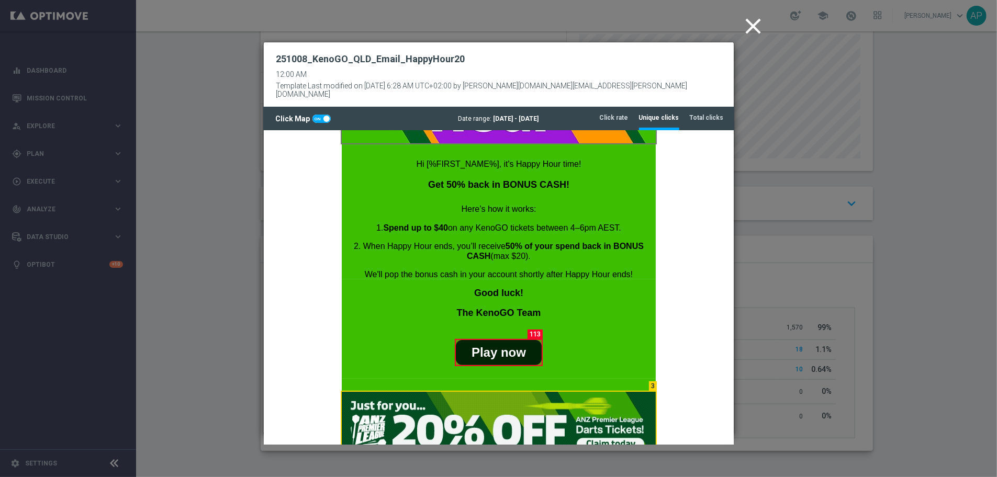
scroll to position [264, 0]
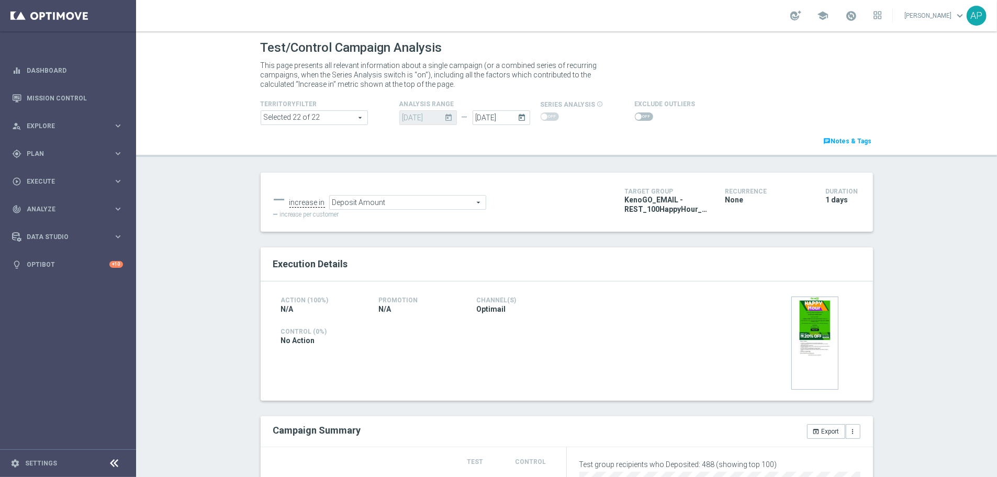
scroll to position [441, 0]
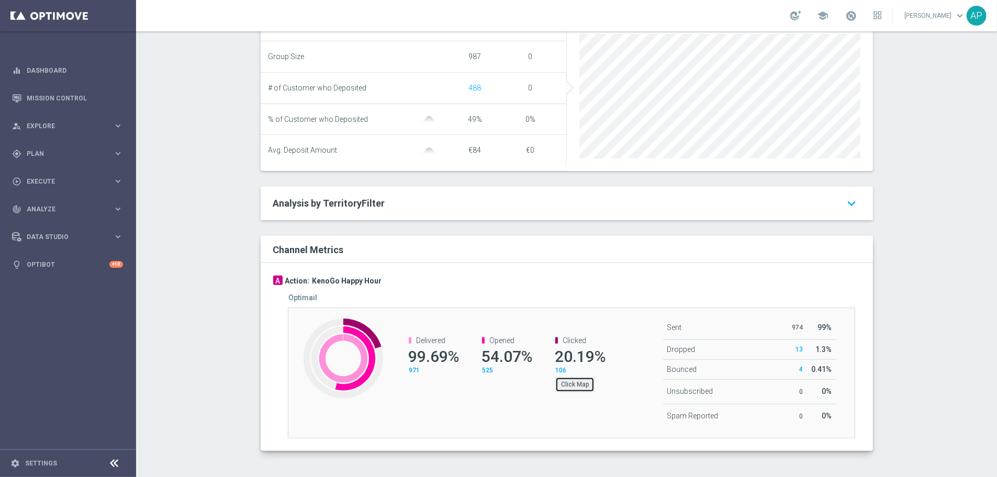
click at [581, 357] on button "Click Map" at bounding box center [574, 384] width 39 height 15
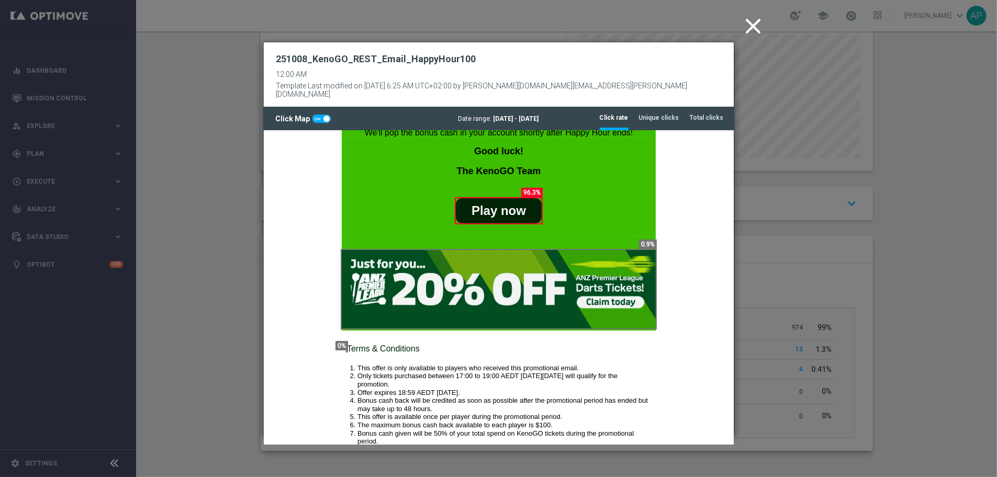
scroll to position [311, 0]
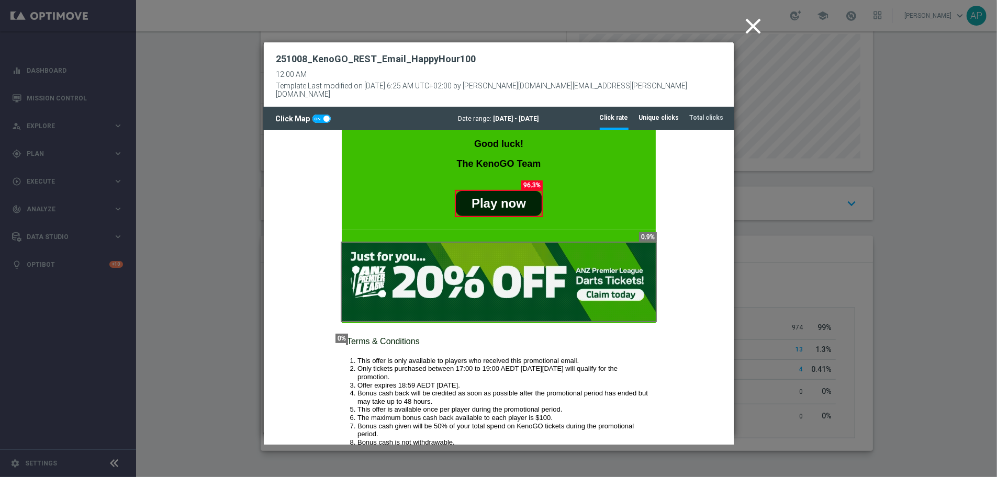
click at [665, 113] on li "Unique clicks" at bounding box center [659, 118] width 40 height 22
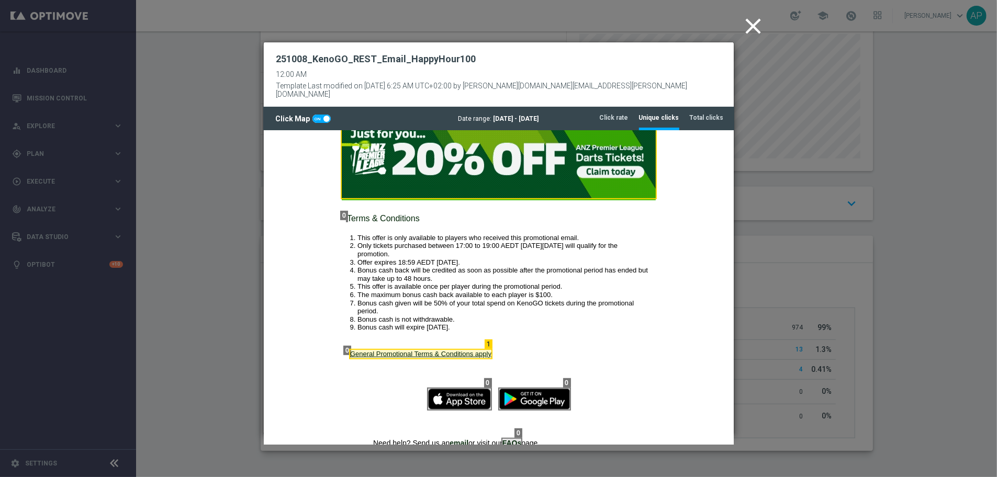
scroll to position [342, 0]
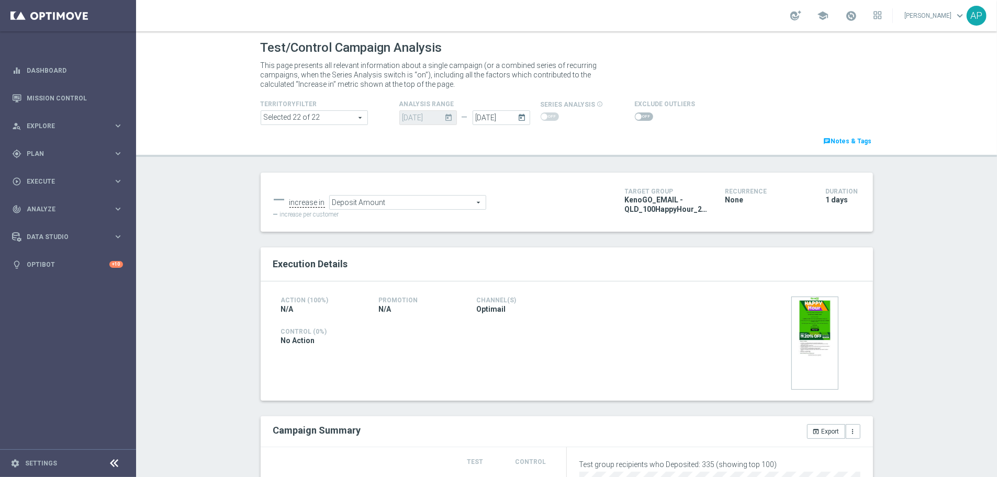
scroll to position [441, 0]
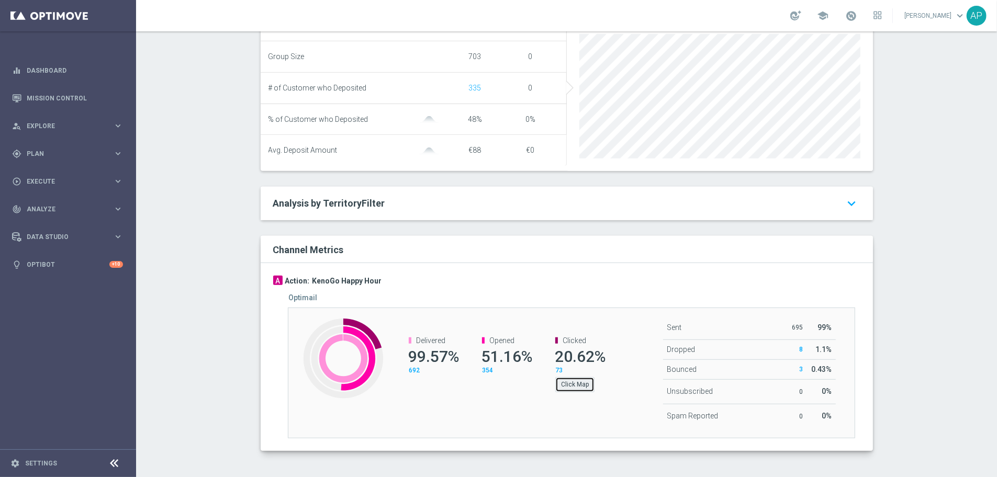
click at [579, 357] on button "Click Map" at bounding box center [574, 384] width 39 height 15
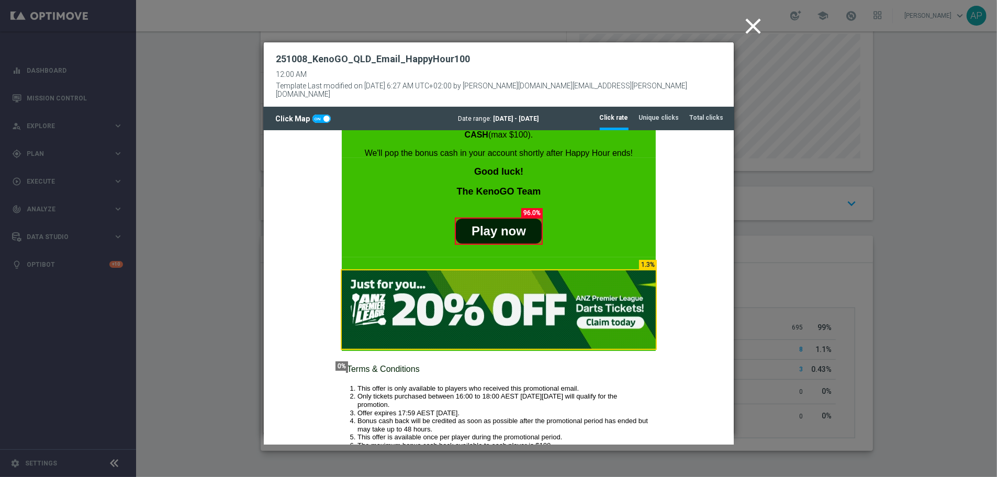
scroll to position [386, 0]
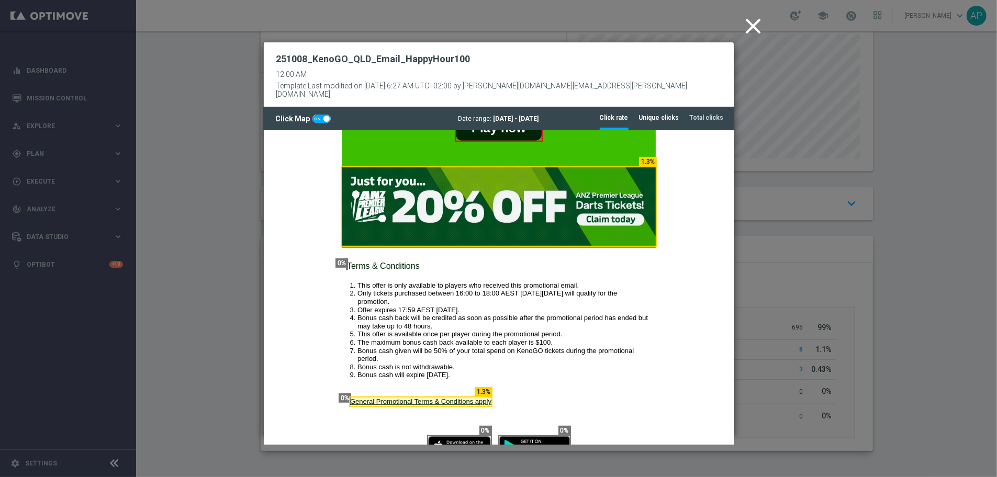
click at [671, 114] on tab-header "Unique clicks" at bounding box center [659, 118] width 40 height 9
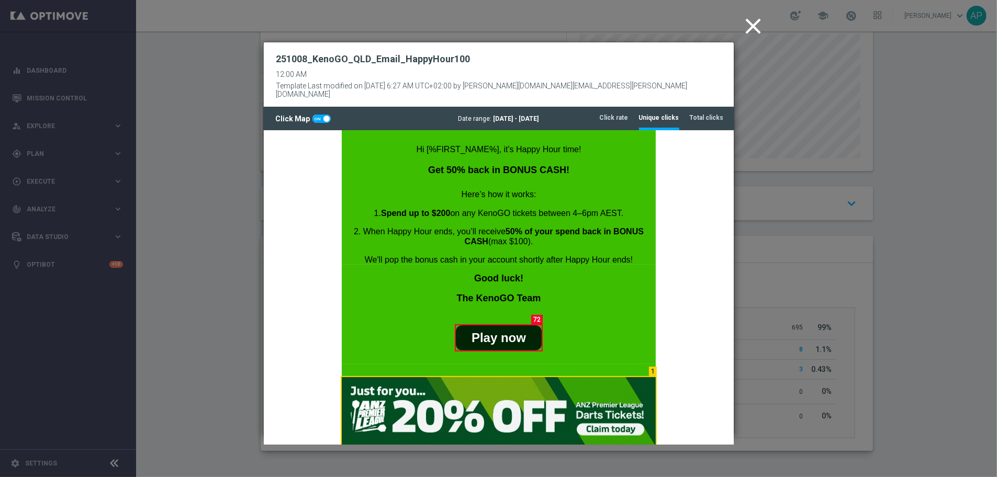
scroll to position [315, 0]
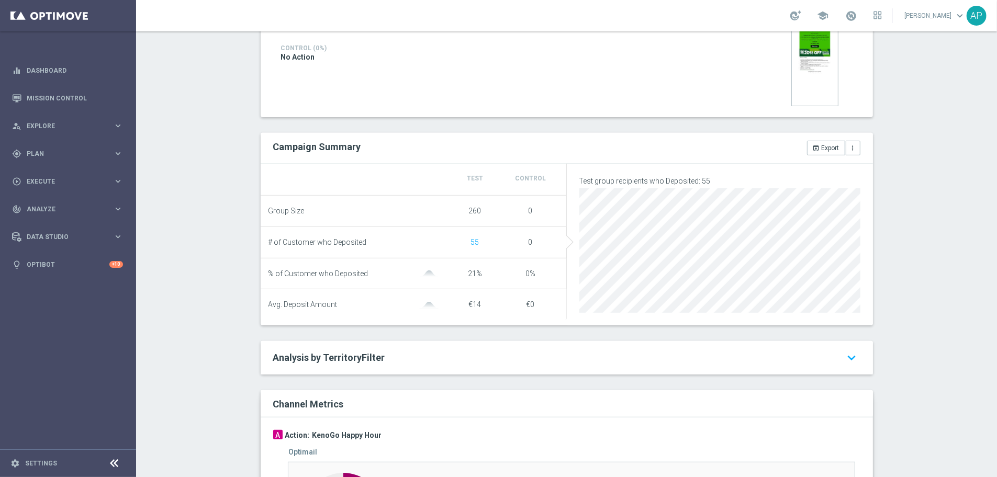
scroll to position [441, 0]
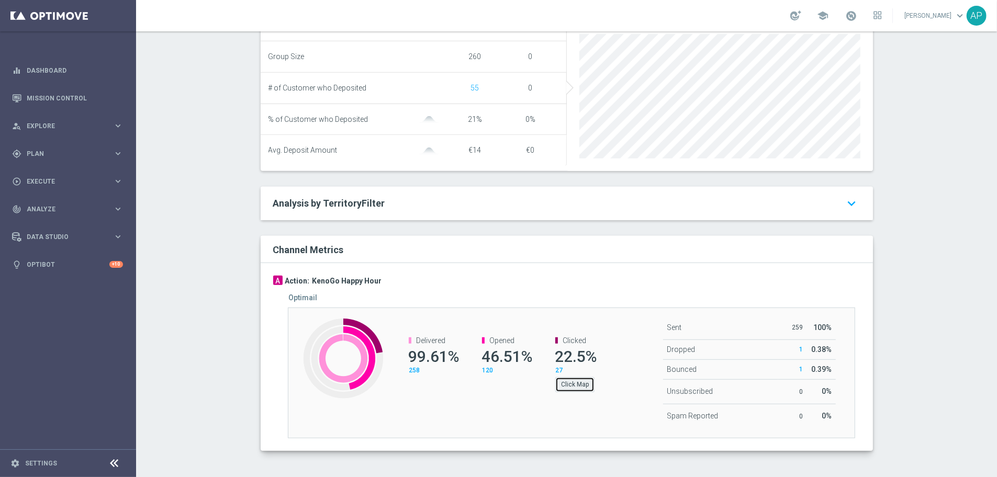
click at [581, 357] on button "Click Map" at bounding box center [574, 384] width 39 height 15
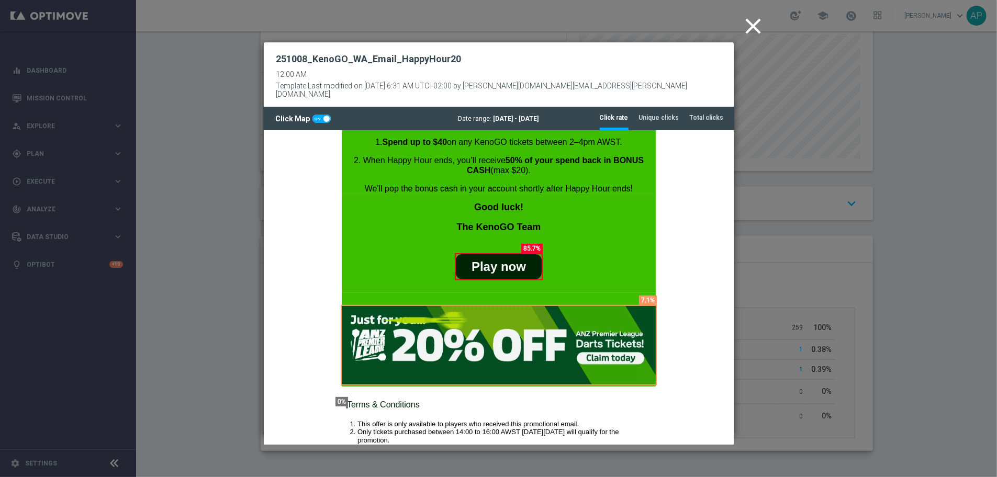
scroll to position [277, 0]
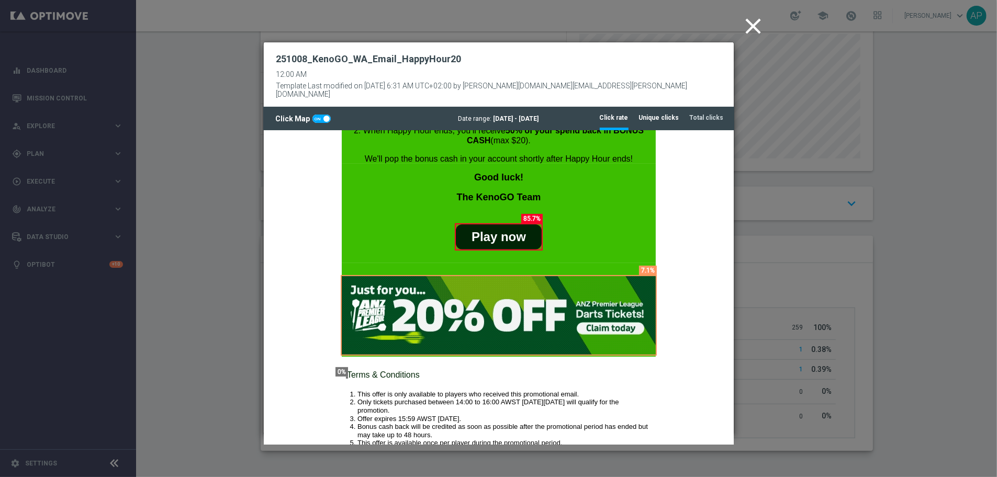
click at [667, 114] on tab-header "Unique clicks" at bounding box center [659, 118] width 40 height 9
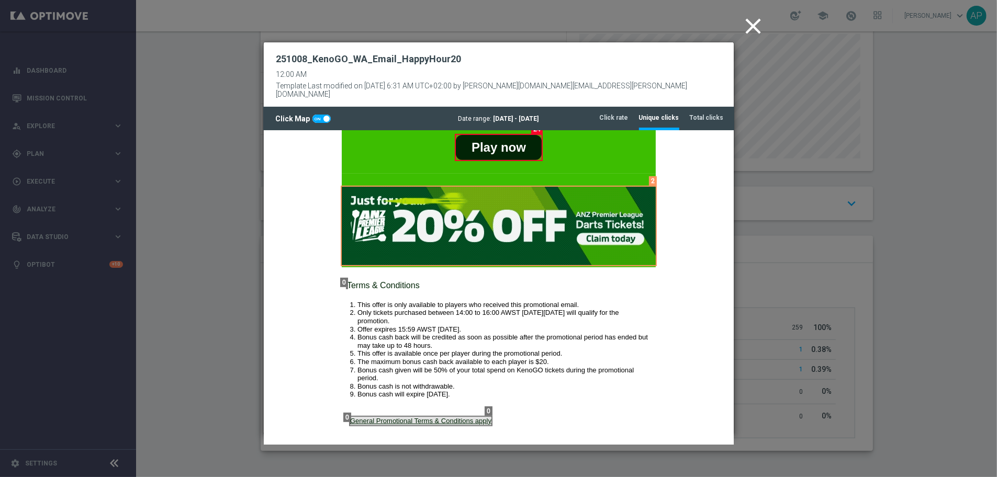
scroll to position [361, 0]
